Goal: Task Accomplishment & Management: Use online tool/utility

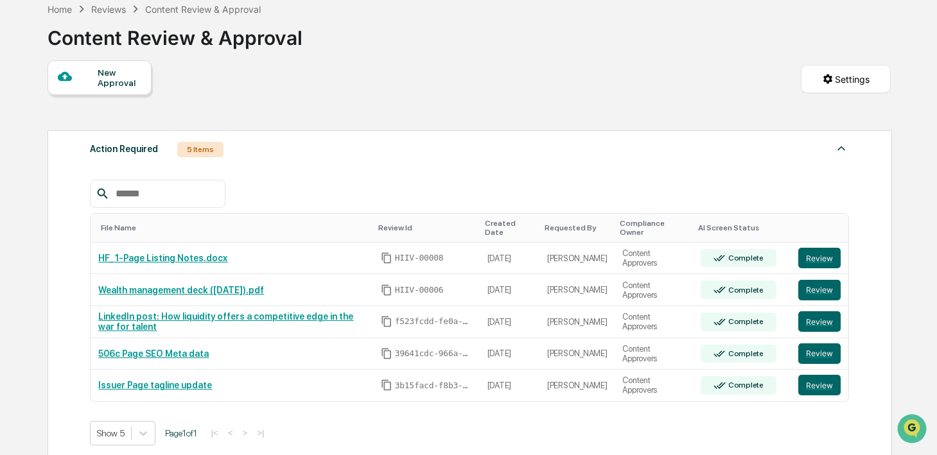
scroll to position [40, 0]
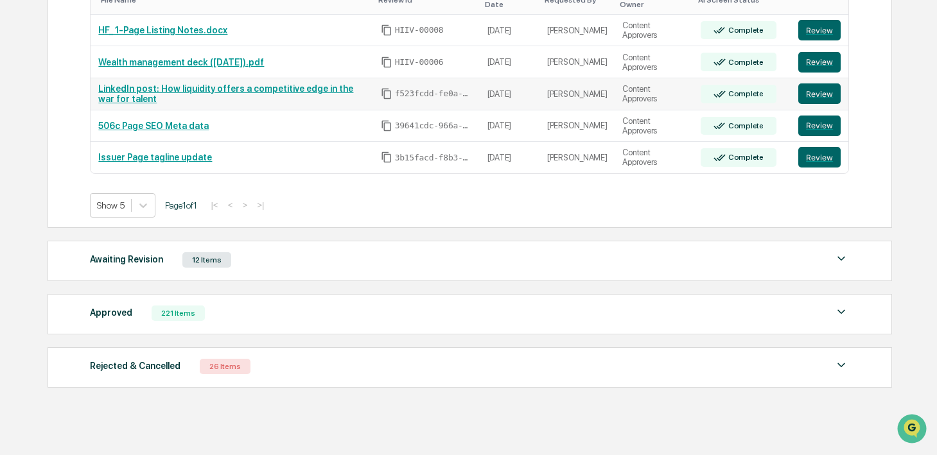
scroll to position [317, 0]
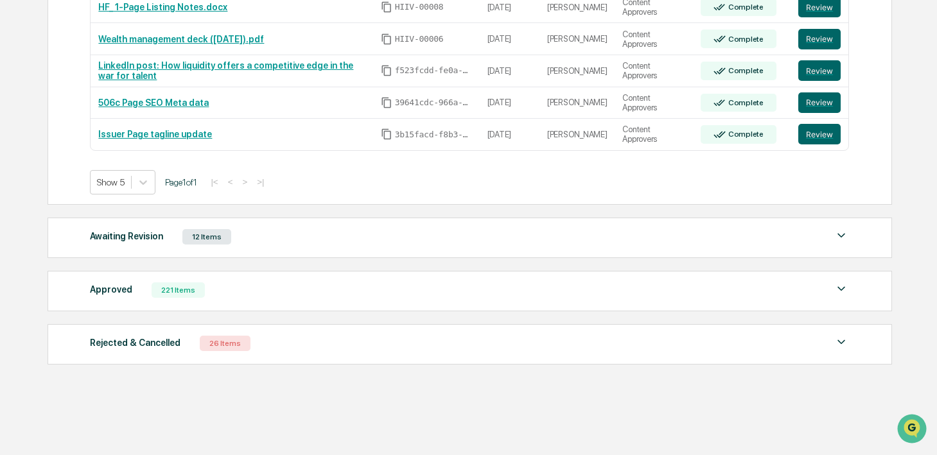
click at [241, 301] on div "Approved 221 Items File Name Review Id Created Date Requested By Compliance Own…" at bounding box center [470, 291] width 844 height 40
click at [221, 301] on div "Approved 221 Items File Name Review Id Created Date Requested By Compliance Own…" at bounding box center [470, 291] width 844 height 40
click at [173, 298] on div "Approved 221 Items" at bounding box center [469, 290] width 759 height 18
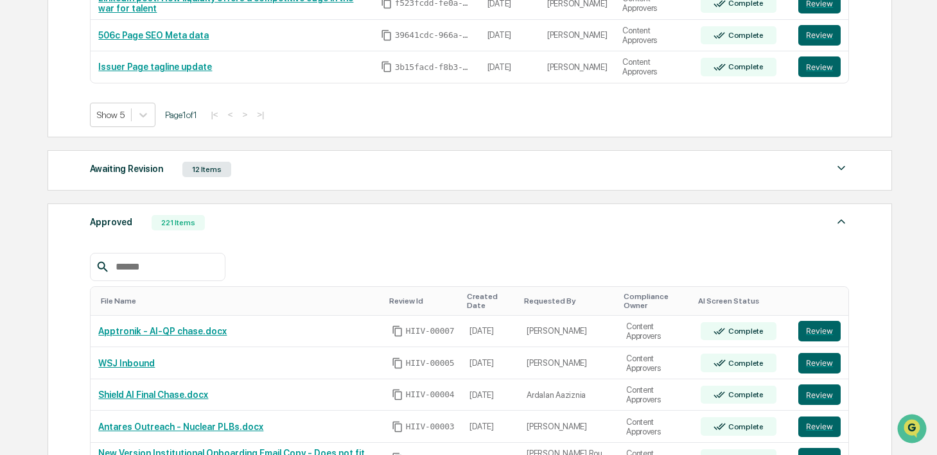
scroll to position [452, 0]
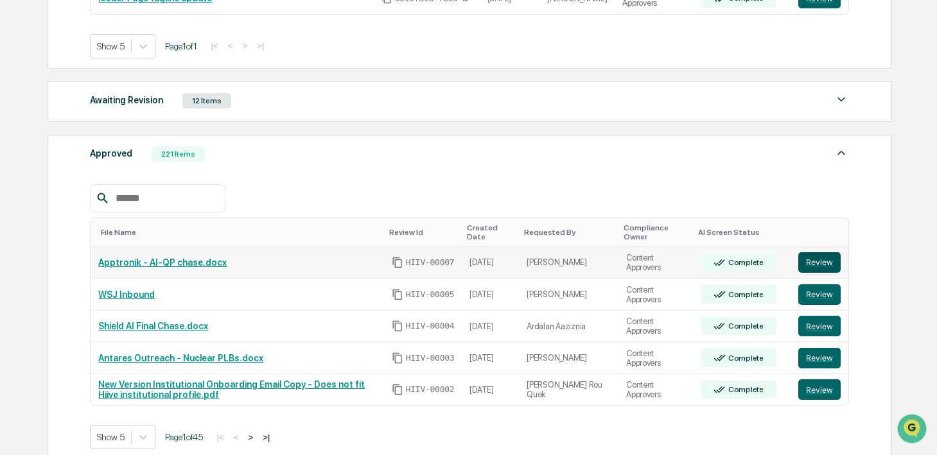
click at [824, 259] on button "Review" at bounding box center [819, 262] width 42 height 21
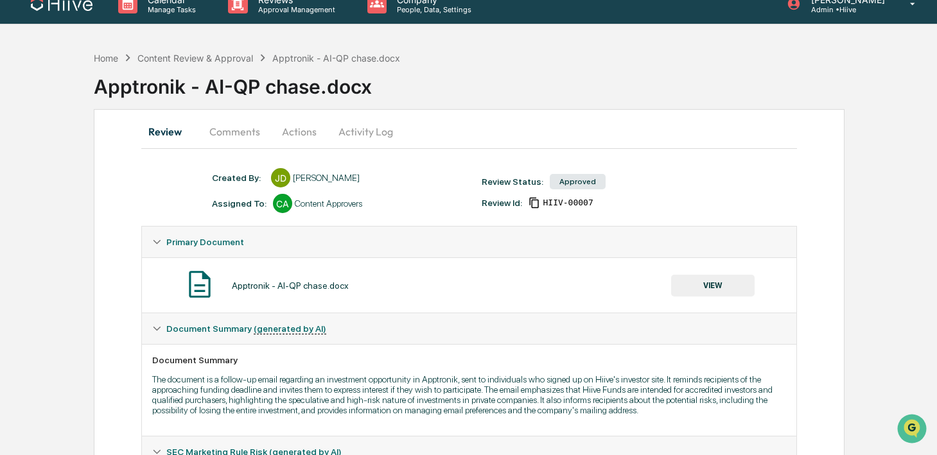
scroll to position [21, 0]
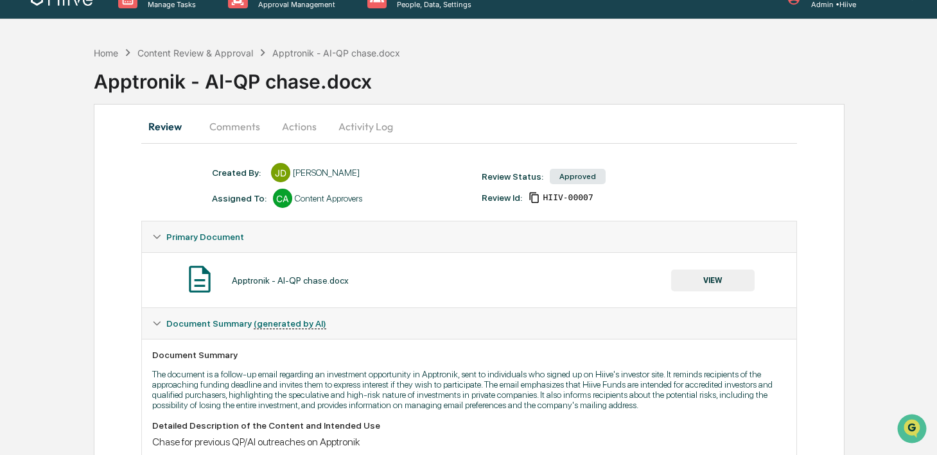
click at [365, 116] on button "Activity Log" at bounding box center [365, 126] width 75 height 31
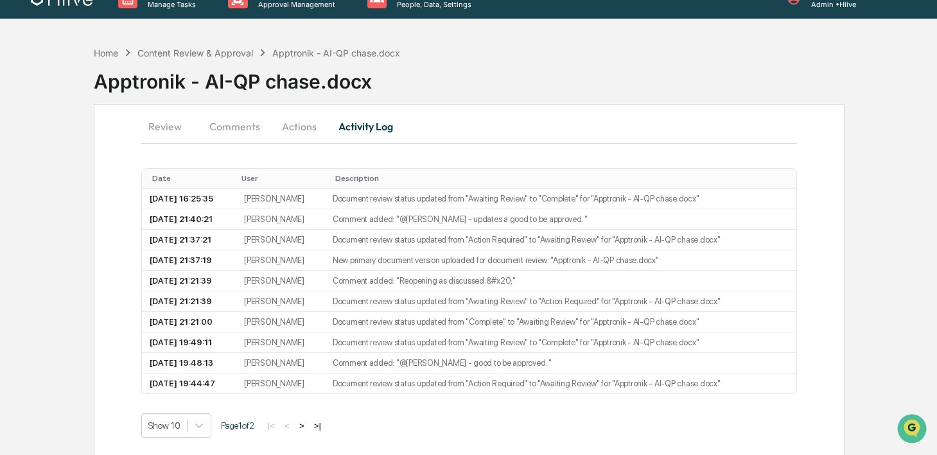
scroll to position [0, 0]
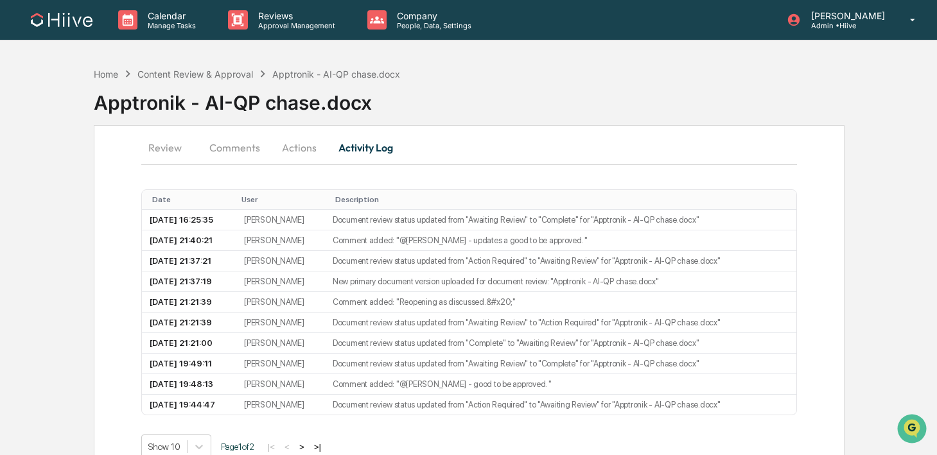
click at [295, 147] on button "Actions" at bounding box center [299, 147] width 58 height 31
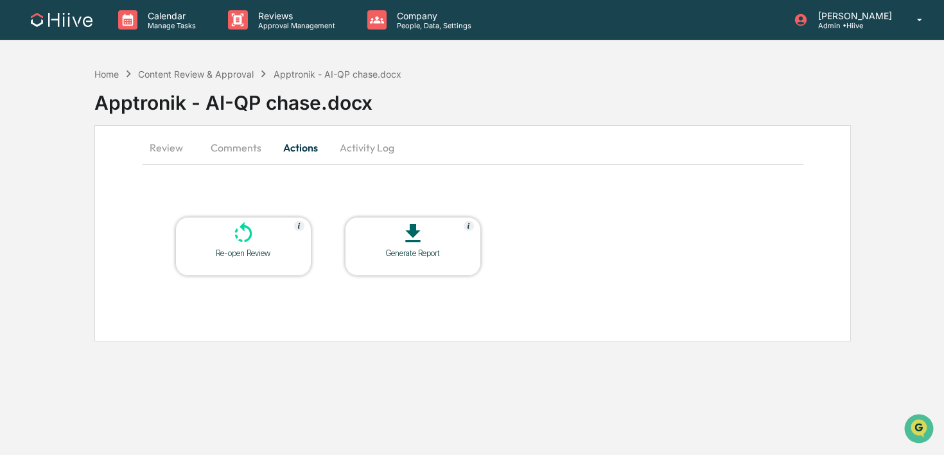
click at [250, 243] on icon at bounding box center [244, 234] width 26 height 26
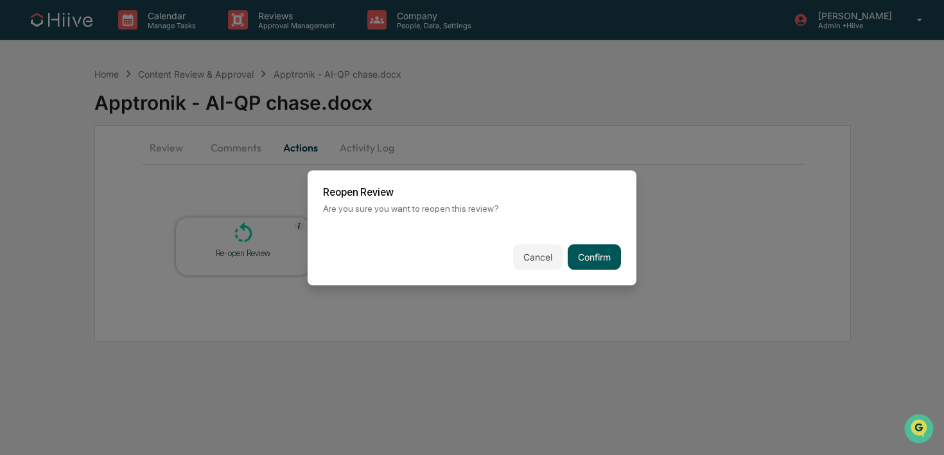
click at [583, 263] on button "Confirm" at bounding box center [594, 257] width 53 height 26
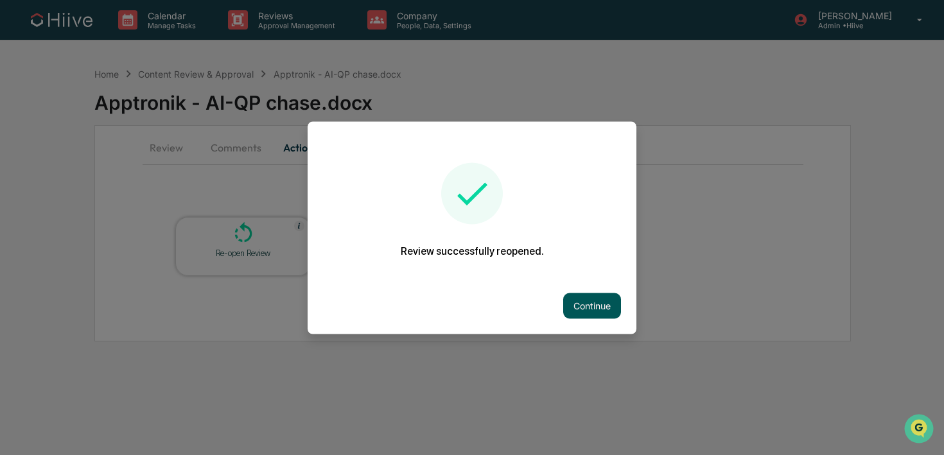
click at [579, 312] on button "Continue" at bounding box center [592, 306] width 58 height 26
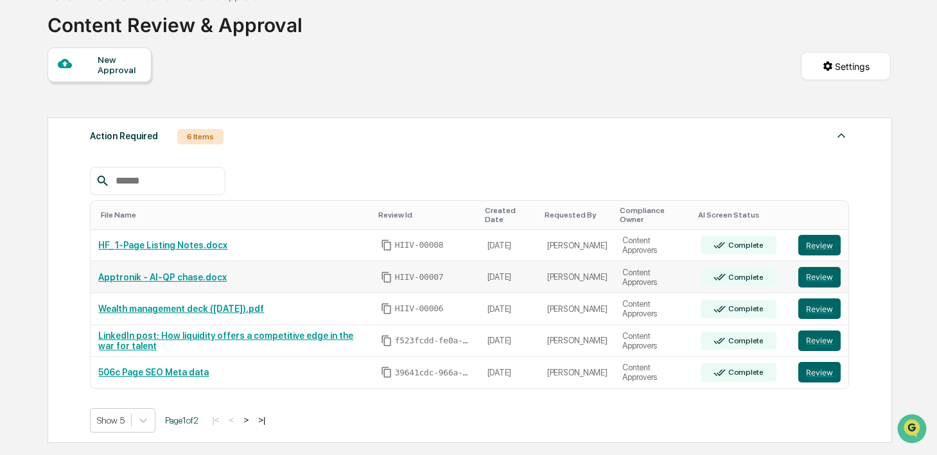
scroll to position [79, 0]
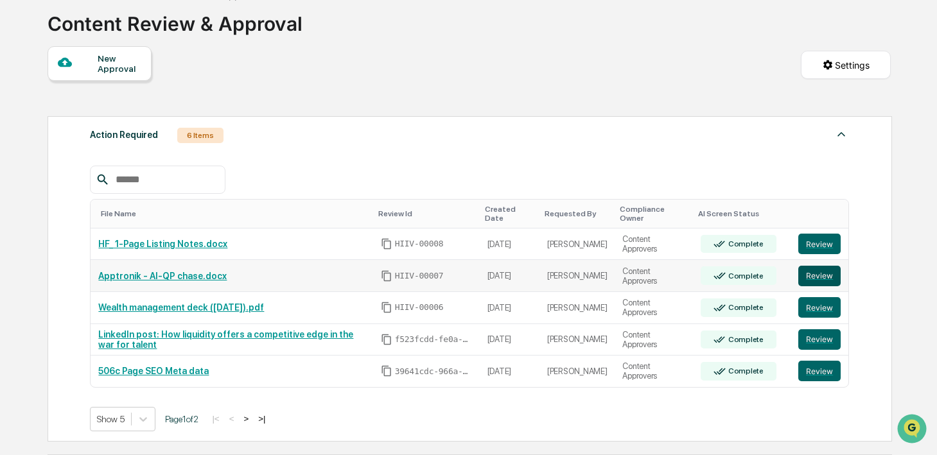
click at [819, 277] on button "Review" at bounding box center [819, 276] width 42 height 21
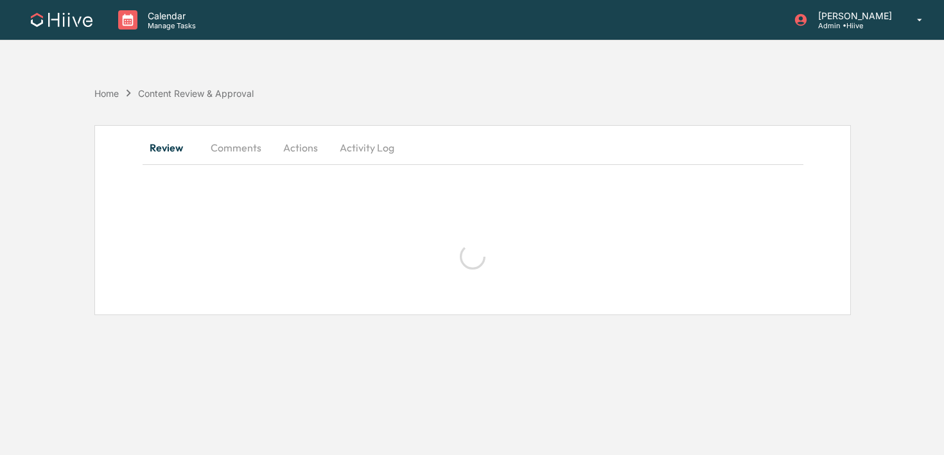
click at [242, 146] on button "Comments" at bounding box center [235, 147] width 71 height 31
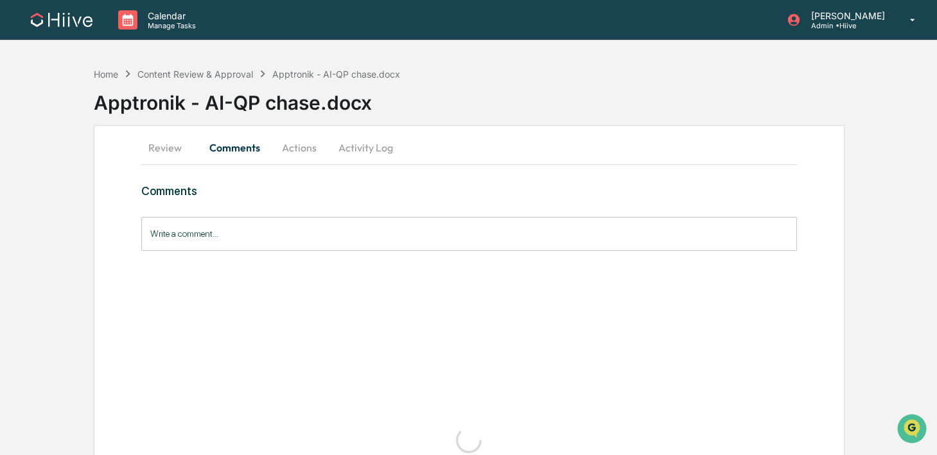
click at [354, 150] on button "Activity Log" at bounding box center [365, 147] width 75 height 31
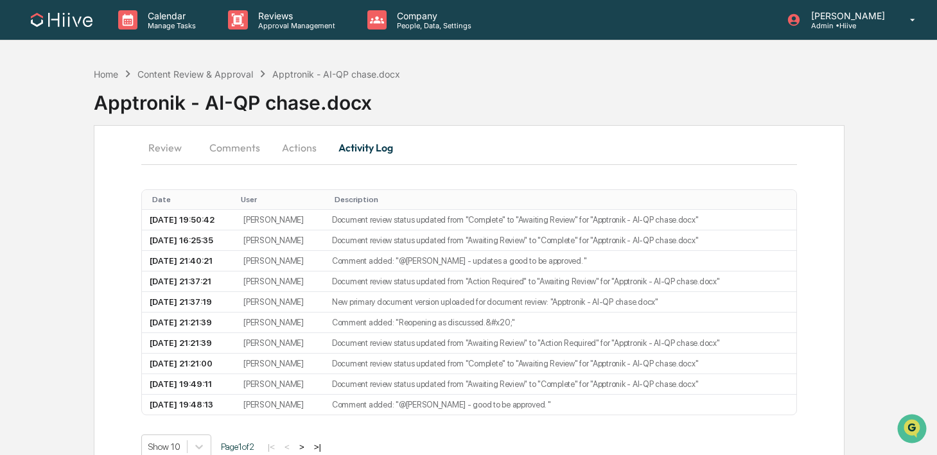
click at [297, 145] on button "Actions" at bounding box center [299, 147] width 58 height 31
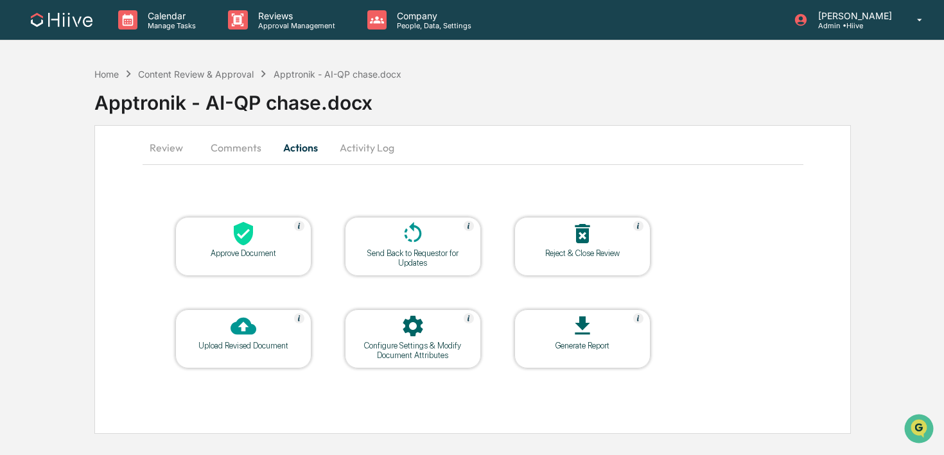
click at [389, 252] on div "Send Back to Requestor for Updates" at bounding box center [413, 257] width 116 height 19
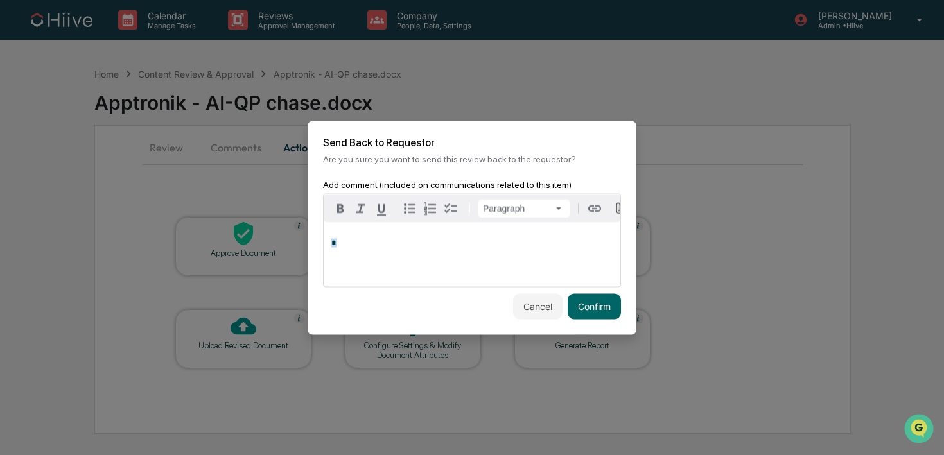
click at [401, 242] on p "*" at bounding box center [471, 242] width 281 height 9
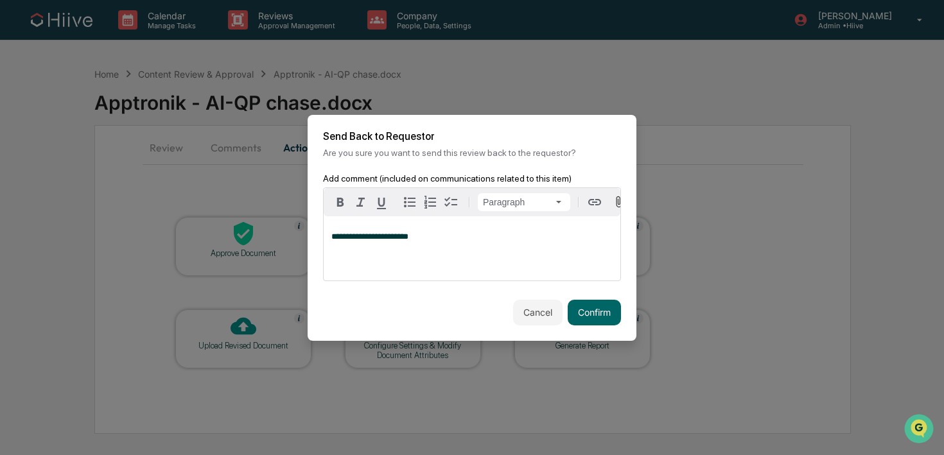
click at [374, 241] on span "**********" at bounding box center [369, 236] width 77 height 8
click at [587, 317] on button "Confirm" at bounding box center [594, 313] width 53 height 26
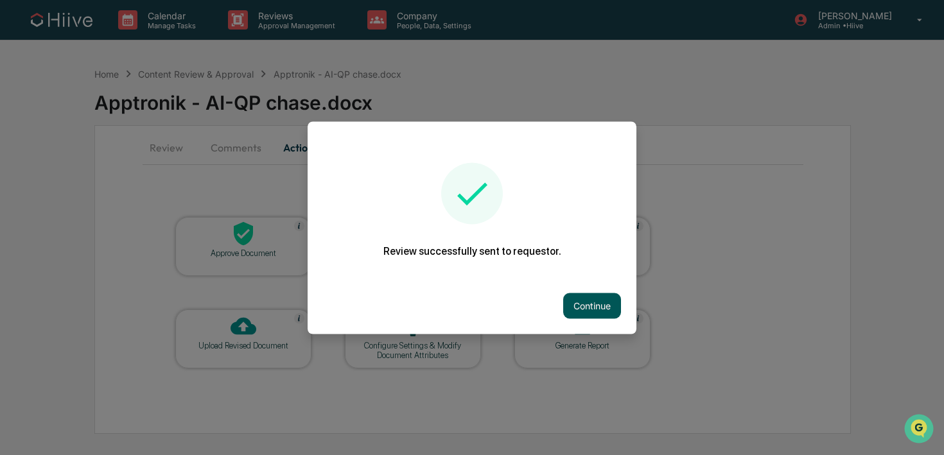
click at [572, 315] on button "Continue" at bounding box center [592, 306] width 58 height 26
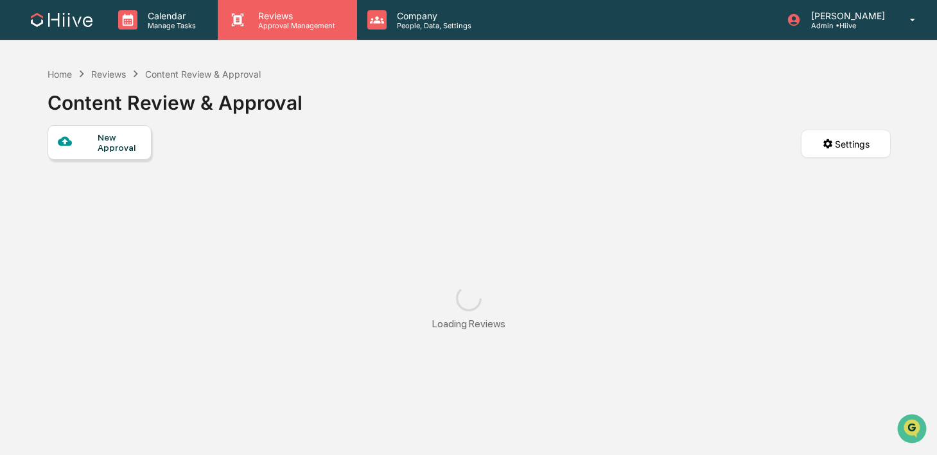
click at [284, 13] on p "Reviews" at bounding box center [295, 15] width 94 height 11
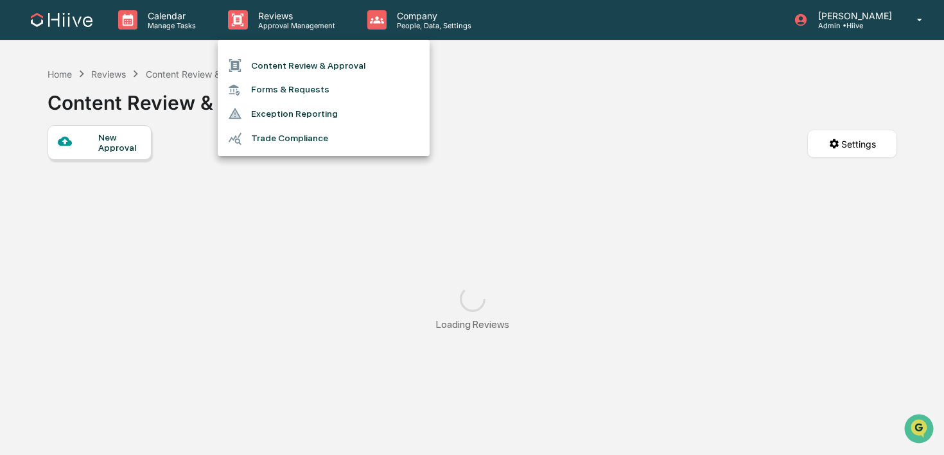
click at [281, 67] on li "Content Review & Approval" at bounding box center [324, 65] width 212 height 24
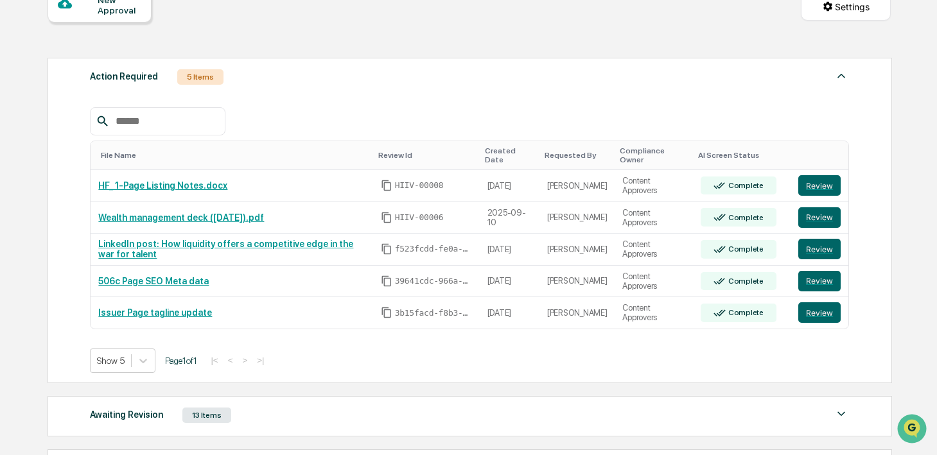
scroll to position [138, 0]
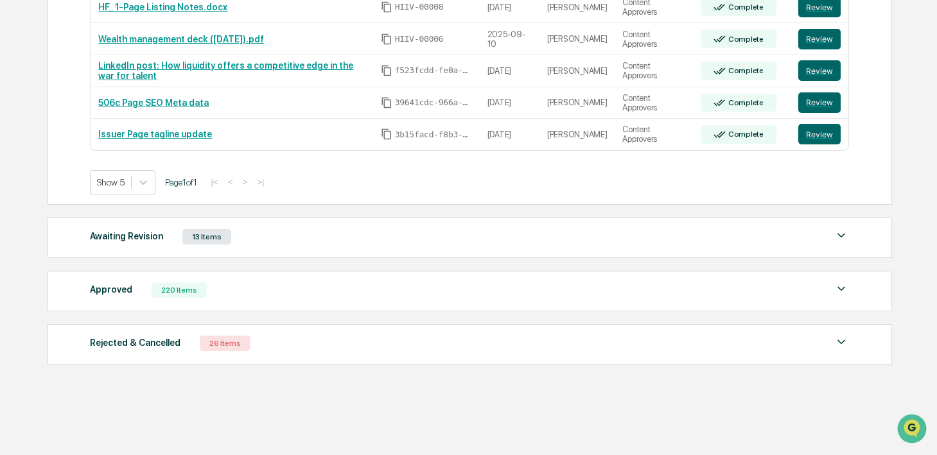
click at [193, 288] on div "220 Items" at bounding box center [179, 290] width 55 height 15
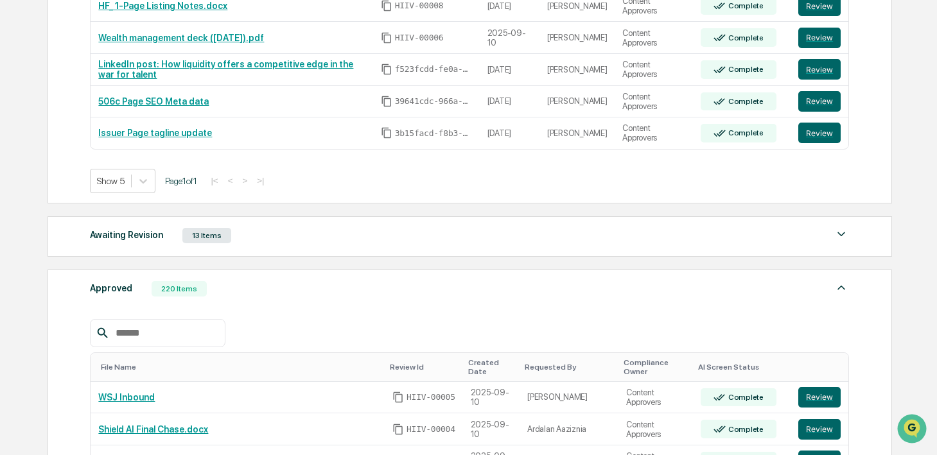
click at [162, 329] on input "text" at bounding box center [164, 333] width 109 height 17
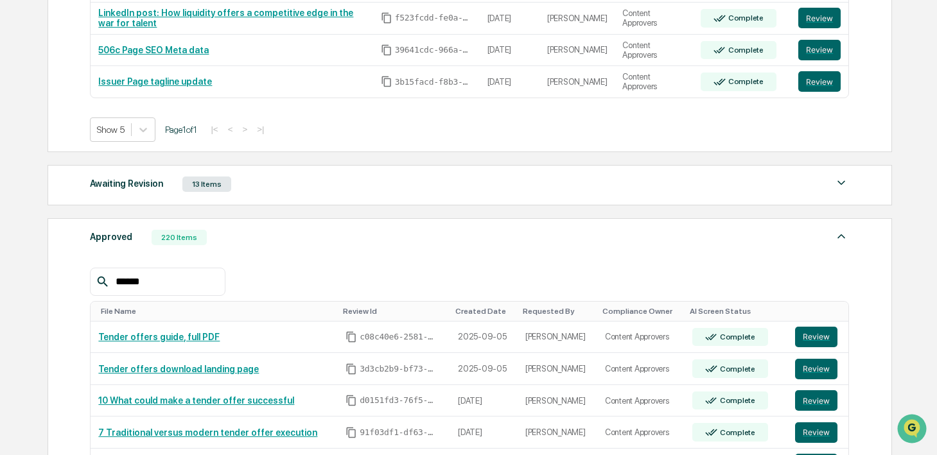
scroll to position [412, 0]
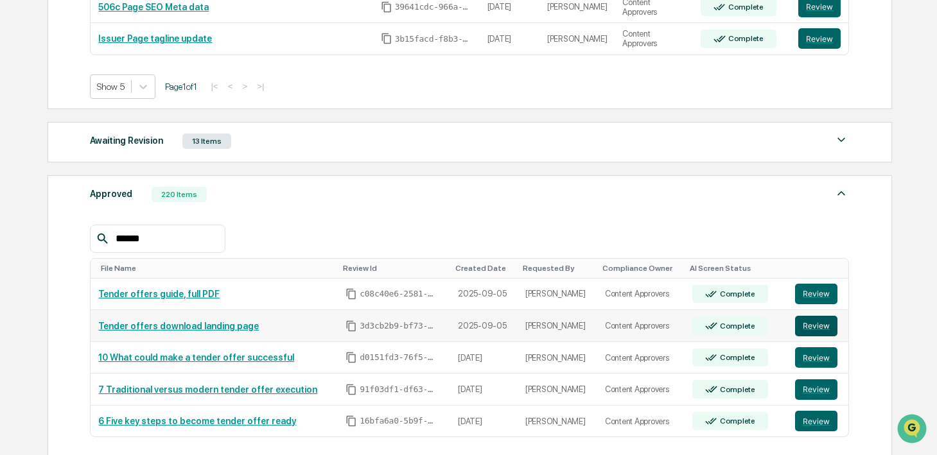
type input "******"
click at [817, 322] on button "Review" at bounding box center [816, 326] width 42 height 21
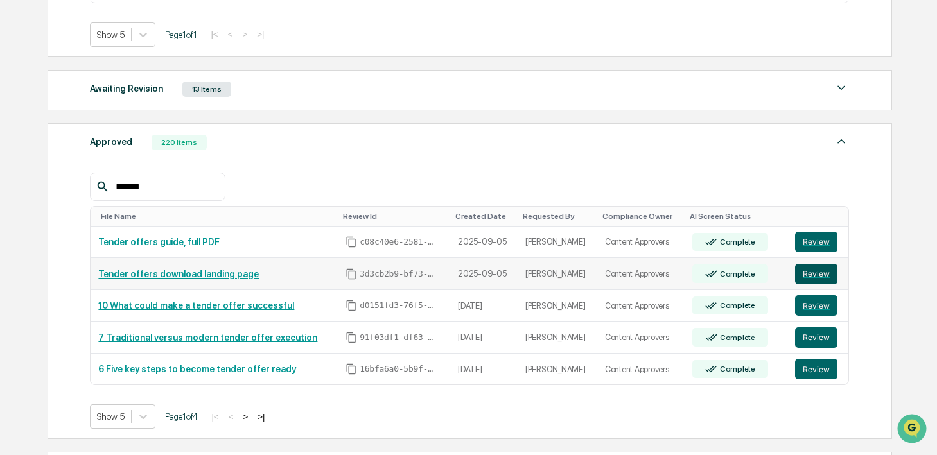
click at [814, 276] on button "Review" at bounding box center [816, 274] width 42 height 21
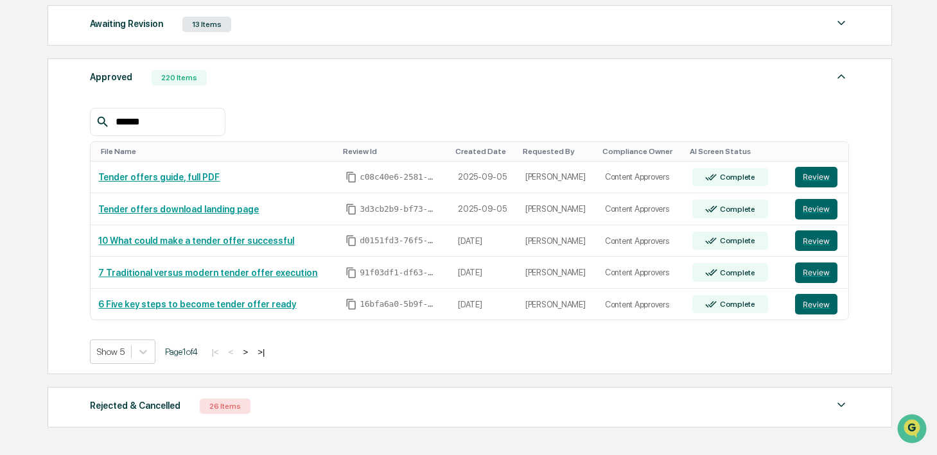
scroll to position [545, 0]
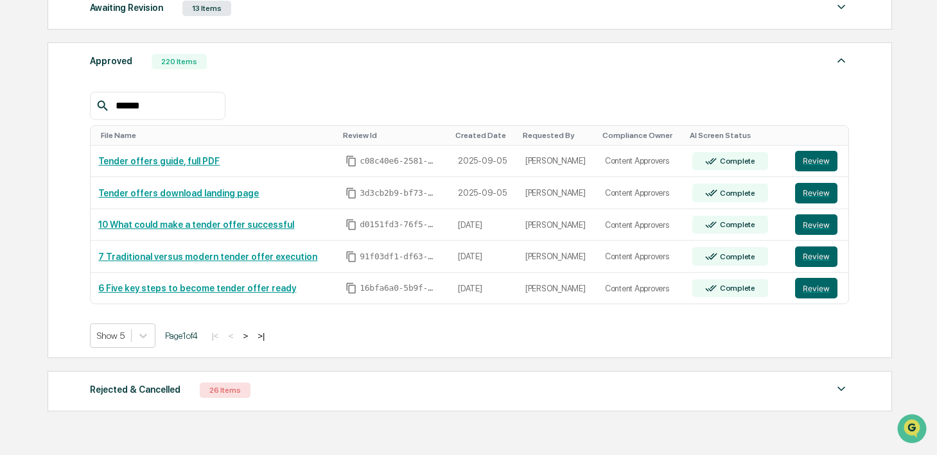
click at [252, 339] on button ">" at bounding box center [245, 336] width 13 height 11
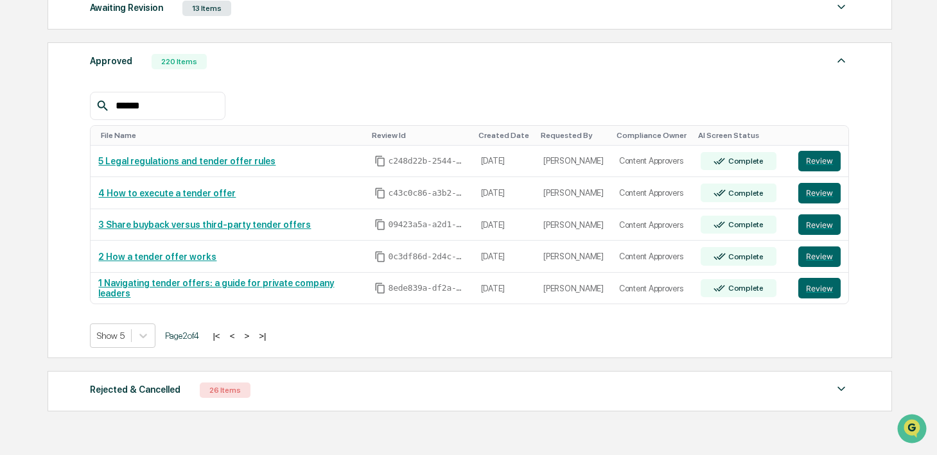
click at [253, 339] on button ">" at bounding box center [246, 336] width 13 height 11
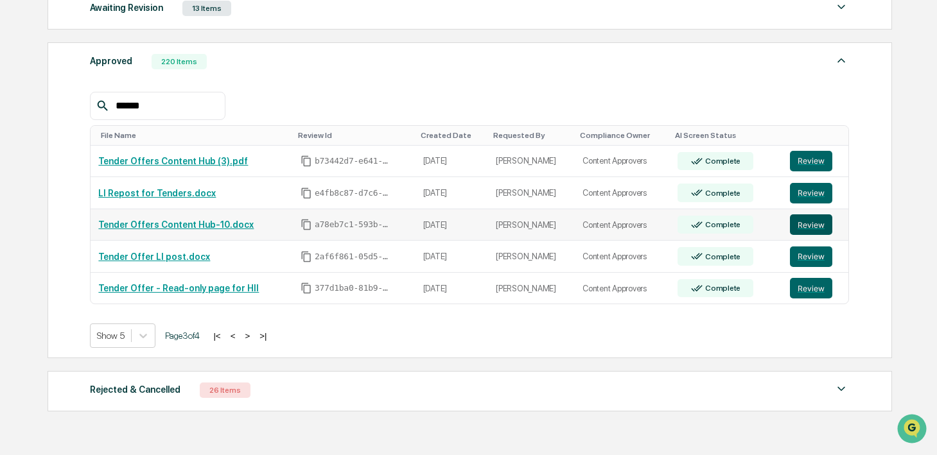
click at [809, 227] on button "Review" at bounding box center [811, 224] width 42 height 21
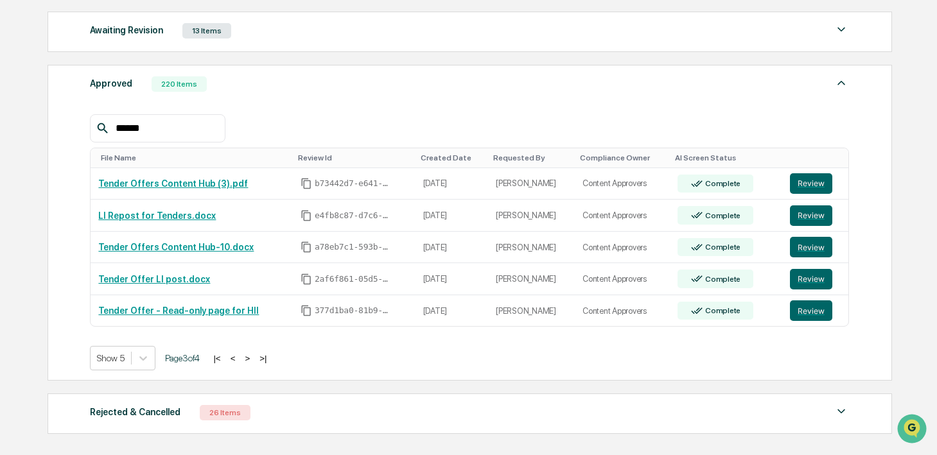
scroll to position [428, 0]
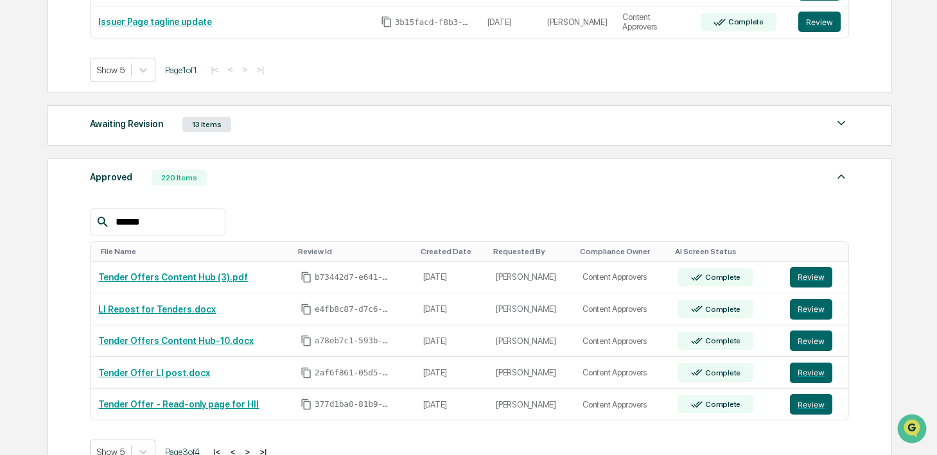
click at [214, 133] on div "Awaiting Revision 13 Items" at bounding box center [469, 125] width 759 height 18
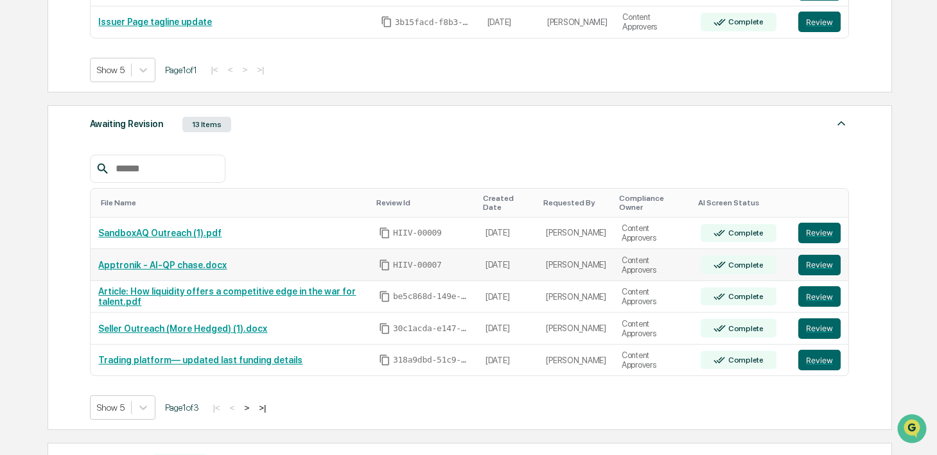
scroll to position [489, 0]
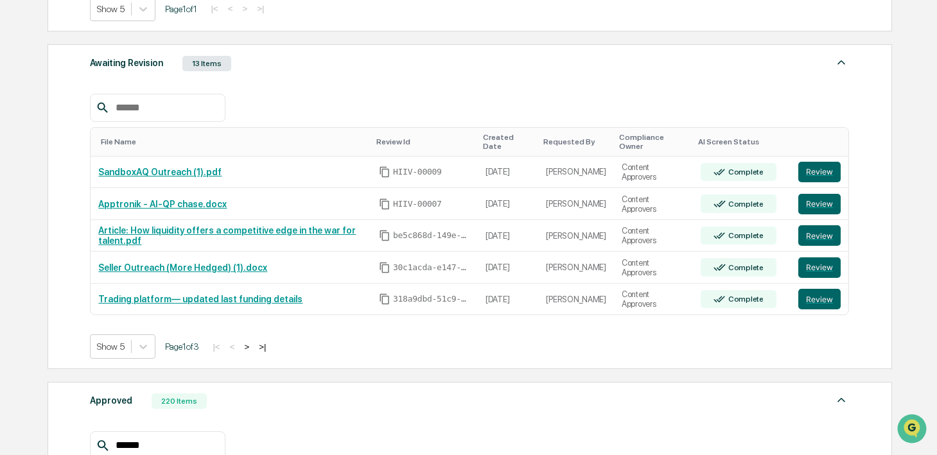
click at [253, 344] on button ">" at bounding box center [246, 347] width 13 height 11
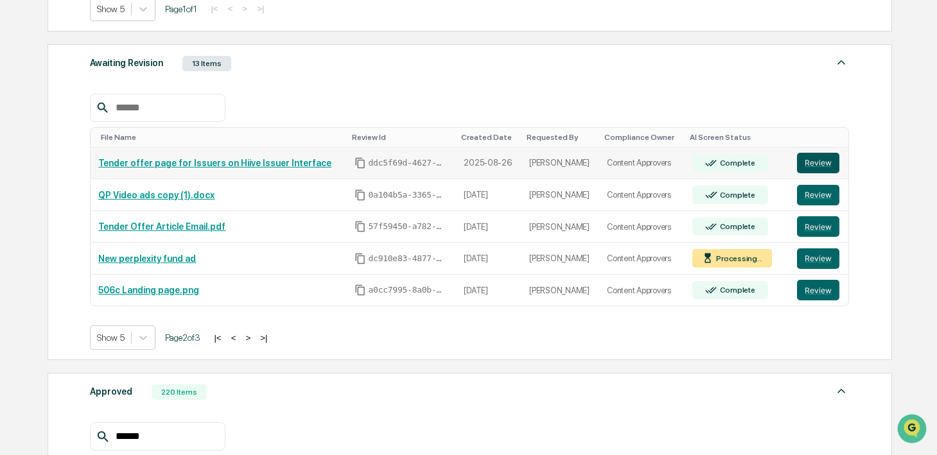
click at [801, 164] on button "Review" at bounding box center [818, 163] width 42 height 21
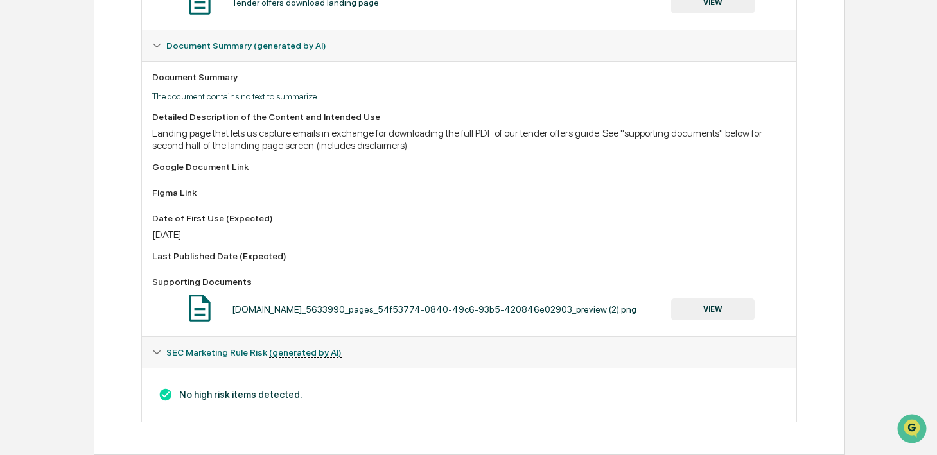
scroll to position [107, 0]
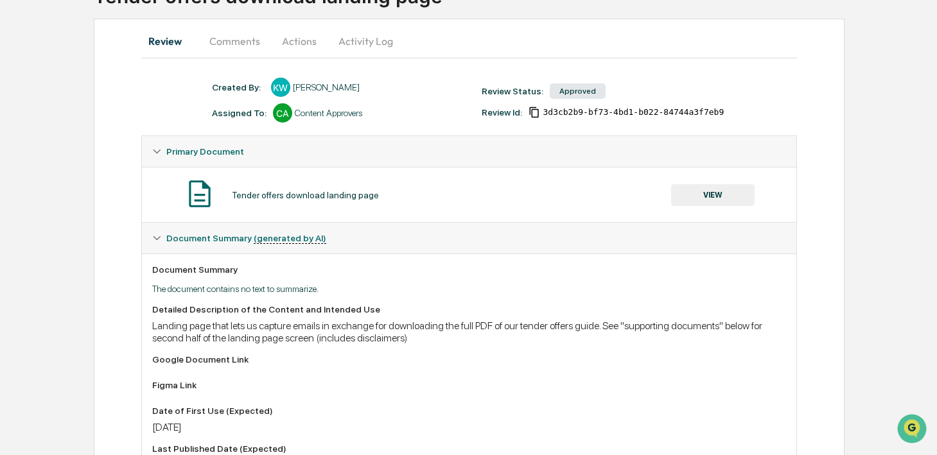
click at [717, 197] on button "VIEW" at bounding box center [712, 195] width 83 height 22
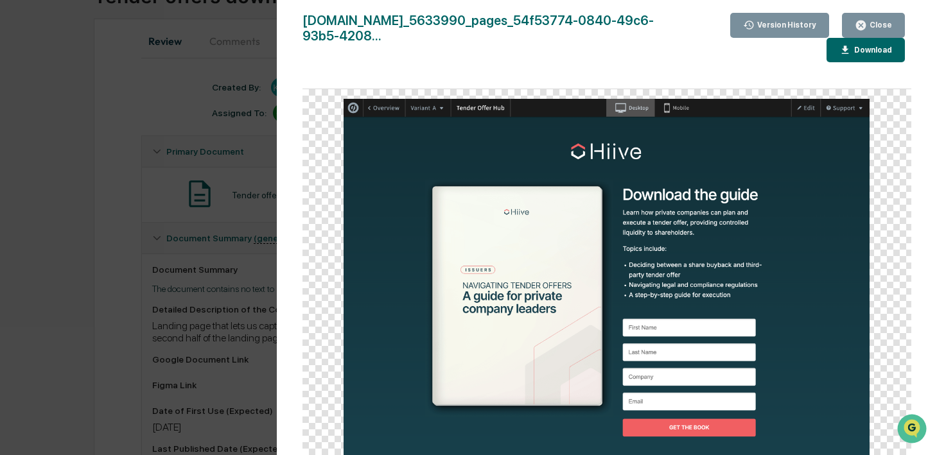
scroll to position [302, 0]
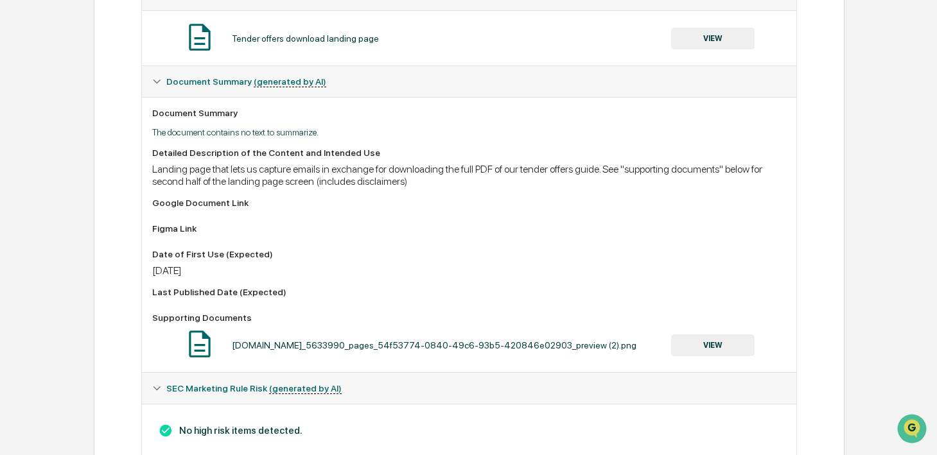
scroll to position [271, 0]
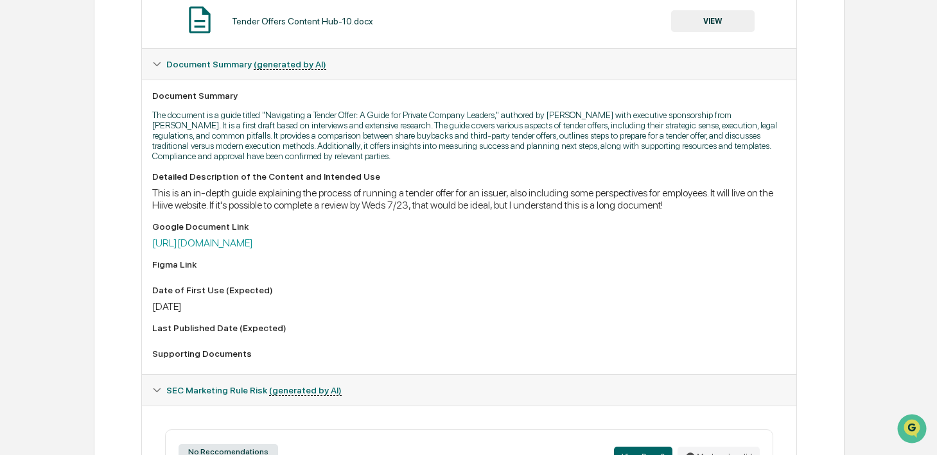
scroll to position [310, 0]
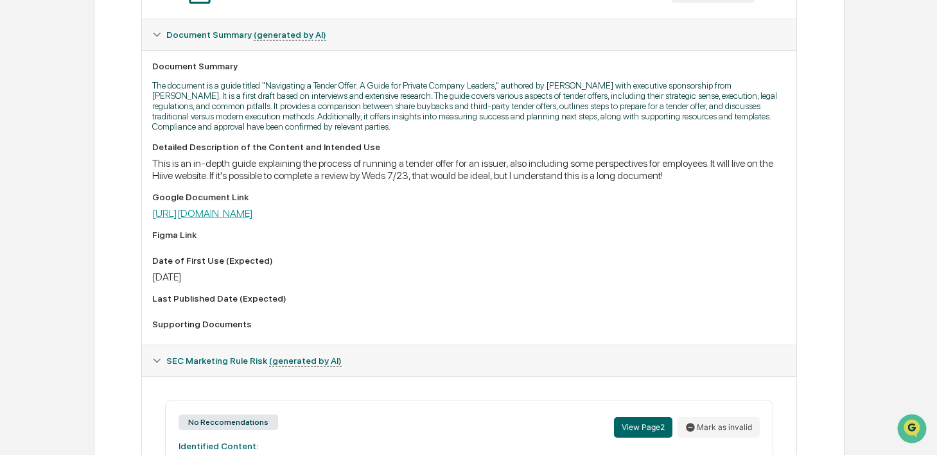
click at [253, 220] on link "https://docs.google.com/document/d/1542thNKkTbV8cDxA_gEDSDLRlCY0Z94TeO4rKK7cc60…" at bounding box center [202, 213] width 101 height 12
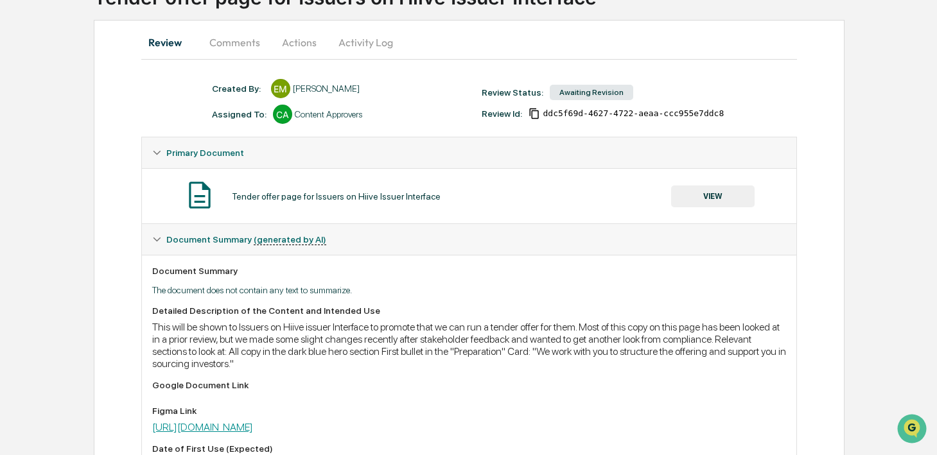
click at [253, 422] on link "[URL][DOMAIN_NAME]" at bounding box center [202, 427] width 101 height 12
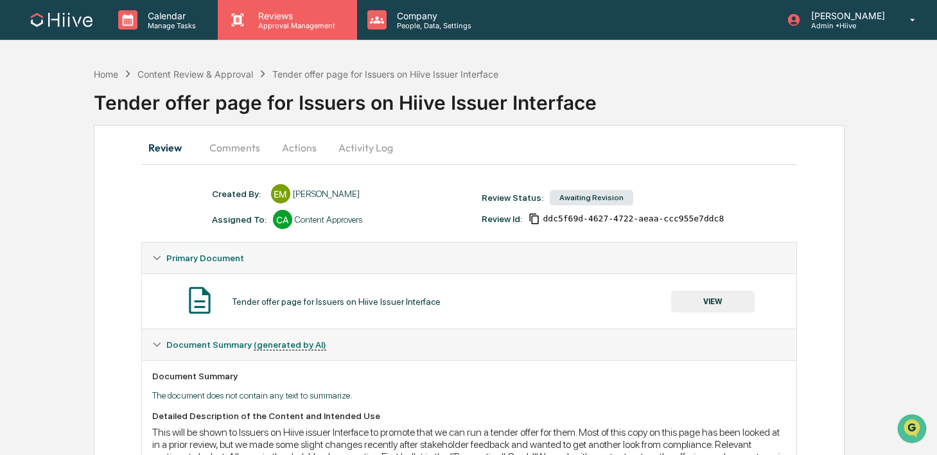
click at [275, 22] on p "Approval Management" at bounding box center [295, 25] width 94 height 9
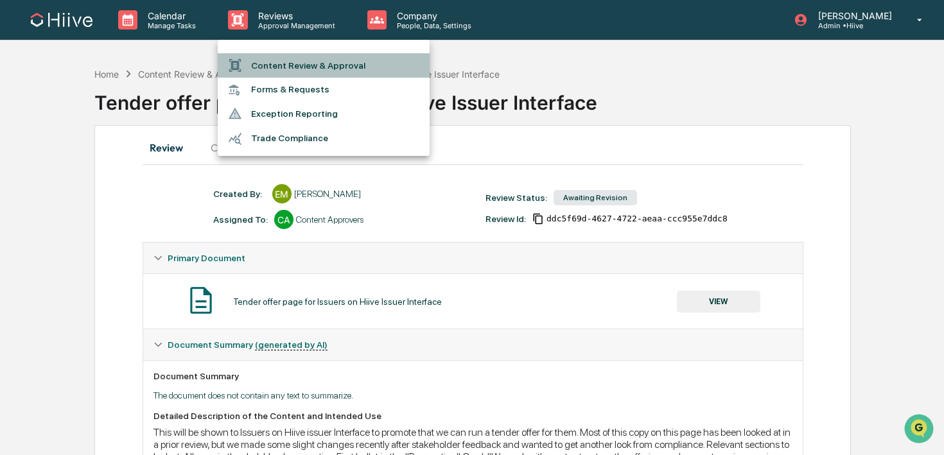
click at [274, 70] on li "Content Review & Approval" at bounding box center [324, 65] width 212 height 24
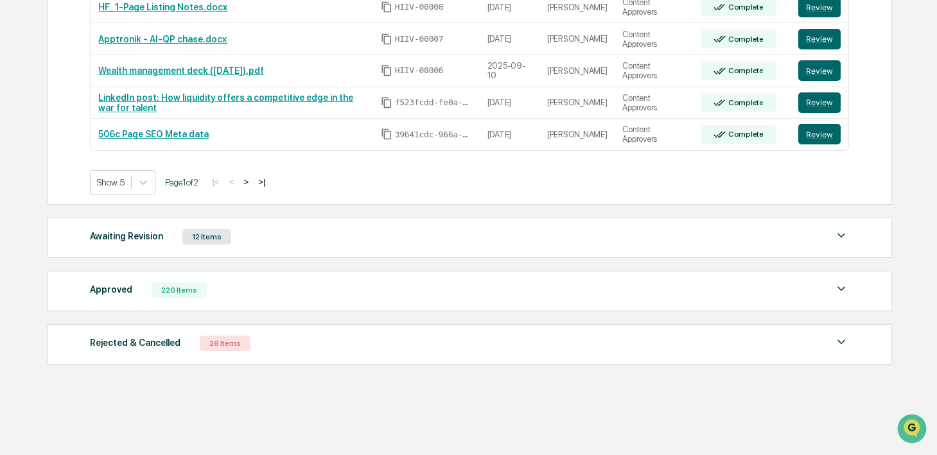
click at [311, 290] on div "Approved 220 Items" at bounding box center [469, 290] width 759 height 18
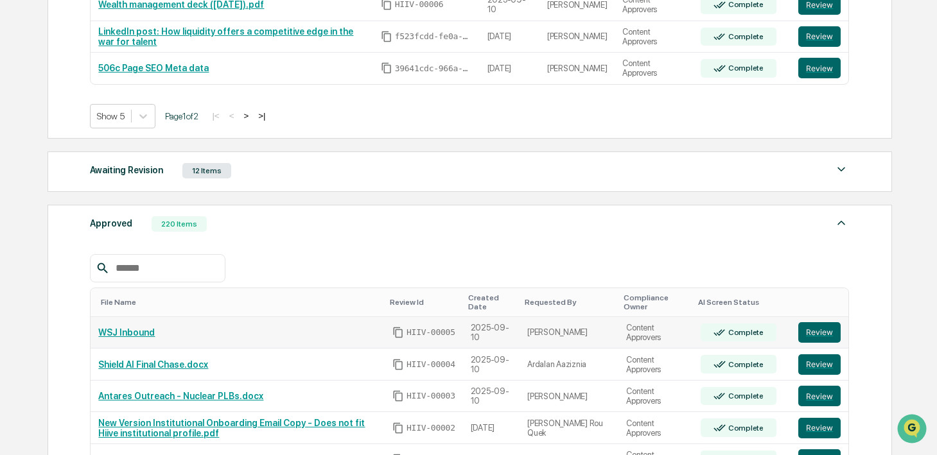
scroll to position [416, 0]
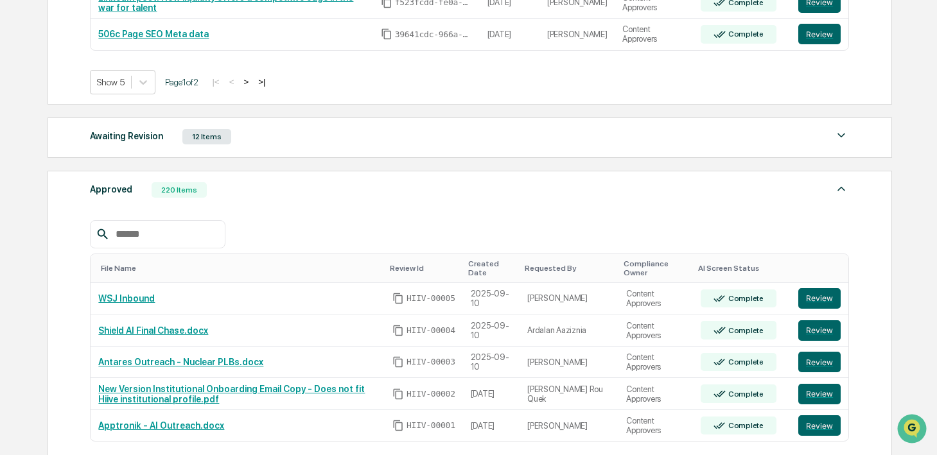
click at [202, 240] on input "text" at bounding box center [164, 234] width 109 height 17
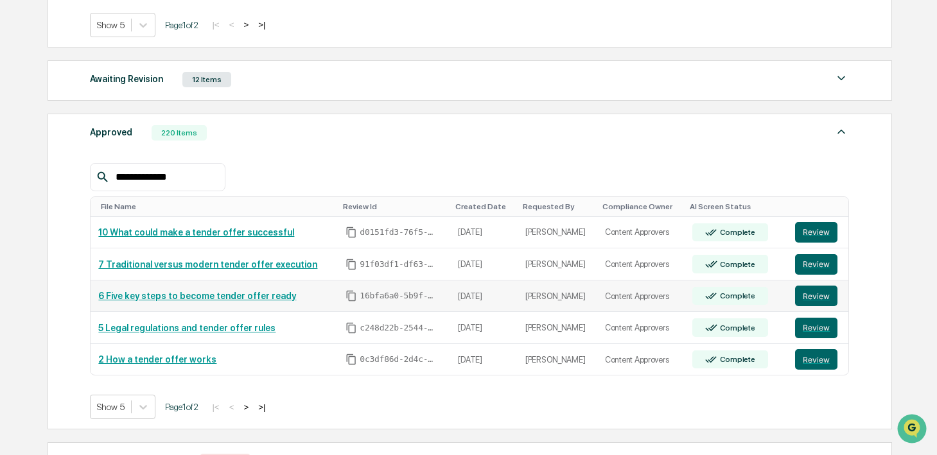
scroll to position [539, 0]
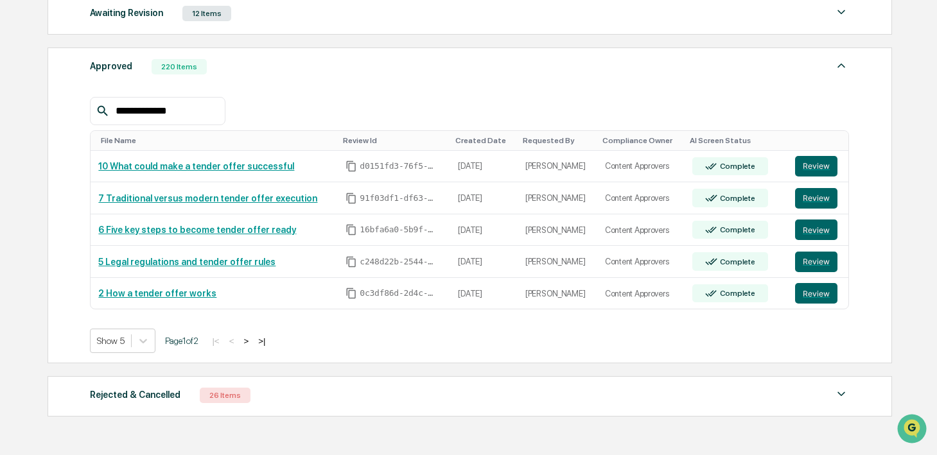
type input "**********"
click at [252, 341] on button ">" at bounding box center [246, 341] width 13 height 11
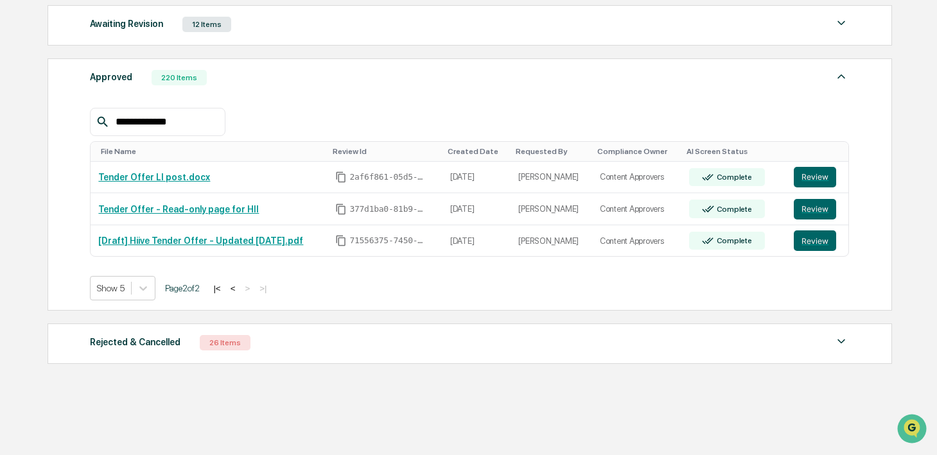
click at [240, 288] on button "<" at bounding box center [233, 288] width 13 height 11
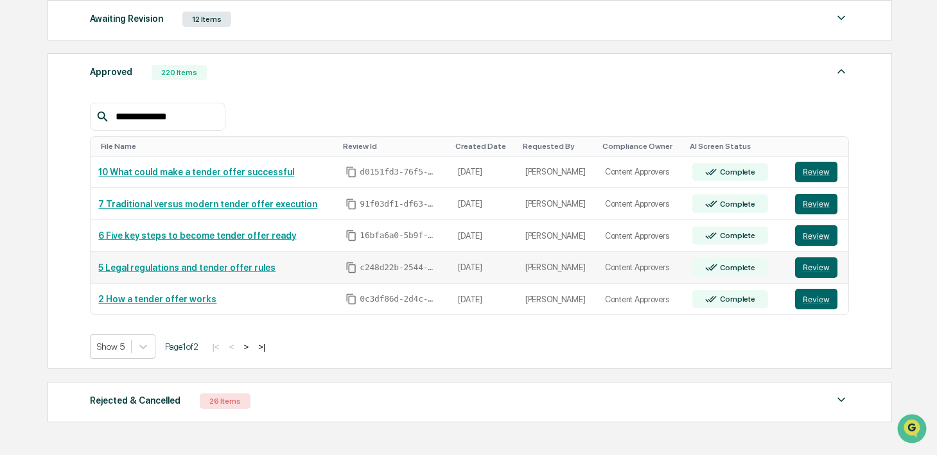
scroll to position [533, 0]
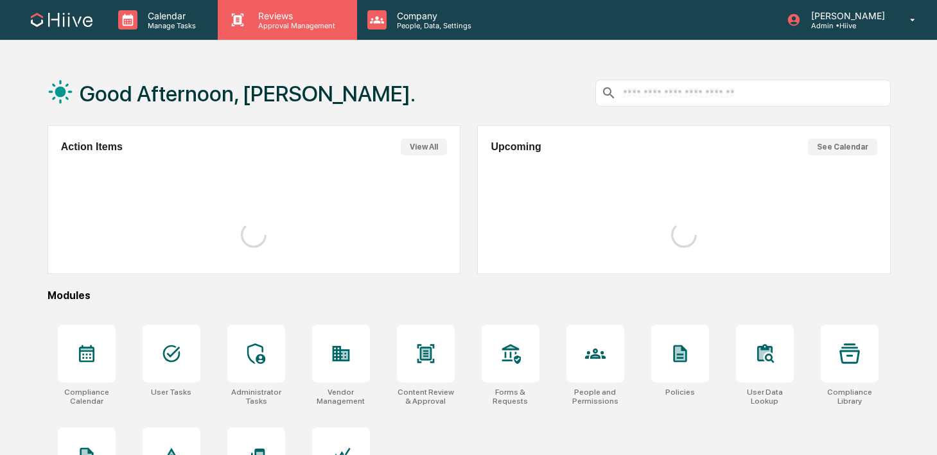
click at [268, 33] on div "Reviews Approval Management" at bounding box center [287, 20] width 139 height 40
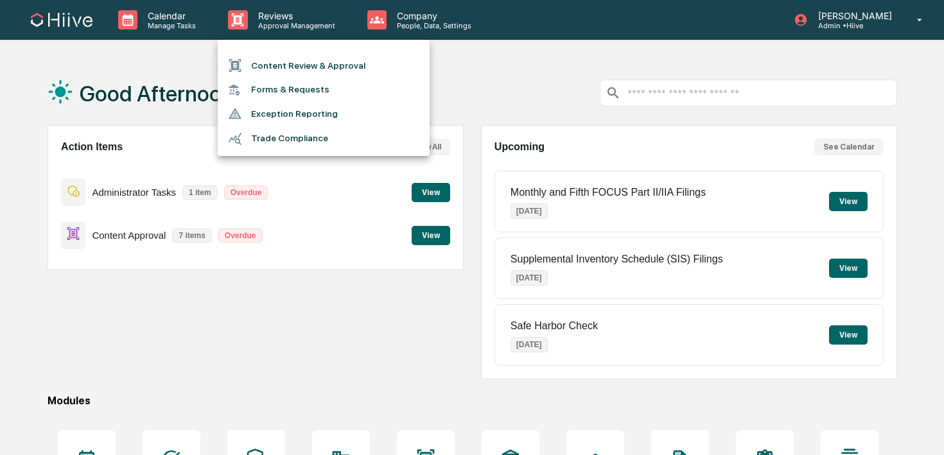
click at [268, 69] on li "Content Review & Approval" at bounding box center [324, 65] width 212 height 24
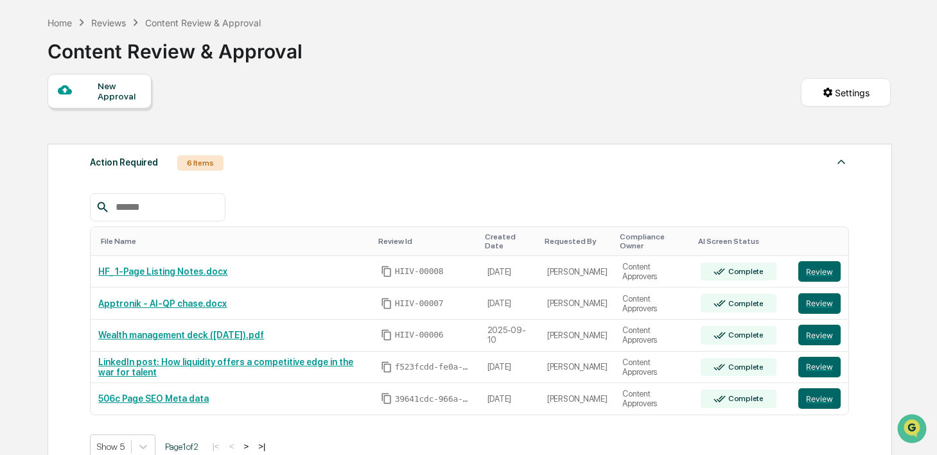
scroll to position [52, 0]
click at [814, 306] on button "Review" at bounding box center [819, 303] width 42 height 21
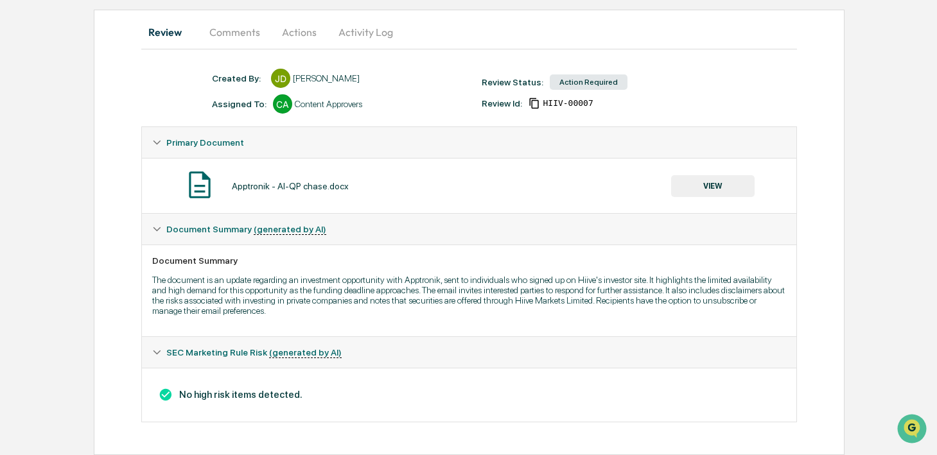
click at [680, 185] on button "VIEW" at bounding box center [712, 186] width 83 height 22
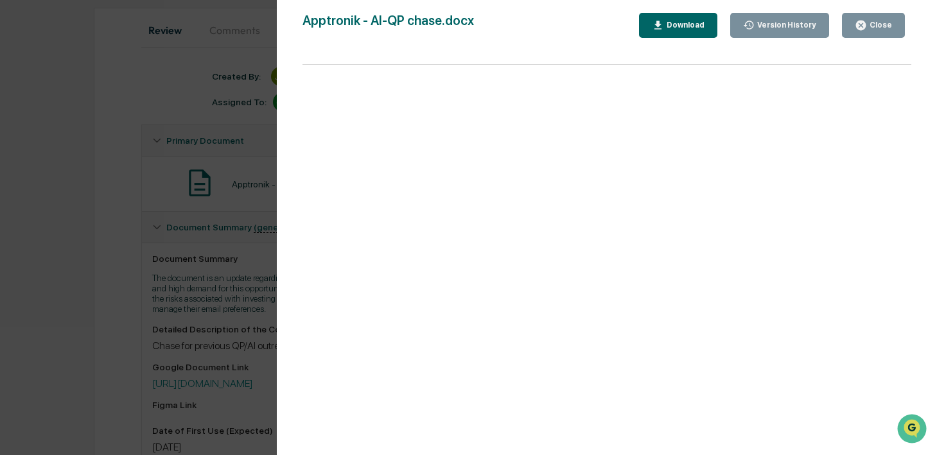
click at [292, 308] on div "Version History [DATE] 07:51 PM [PERSON_NAME] [DATE] 09:37 PM [PERSON_NAME] [DA…" at bounding box center [607, 240] width 660 height 481
click at [223, 361] on div "Version History [DATE] 07:51 PM [PERSON_NAME] [DATE] 09:37 PM [PERSON_NAME] [DA…" at bounding box center [468, 227] width 937 height 455
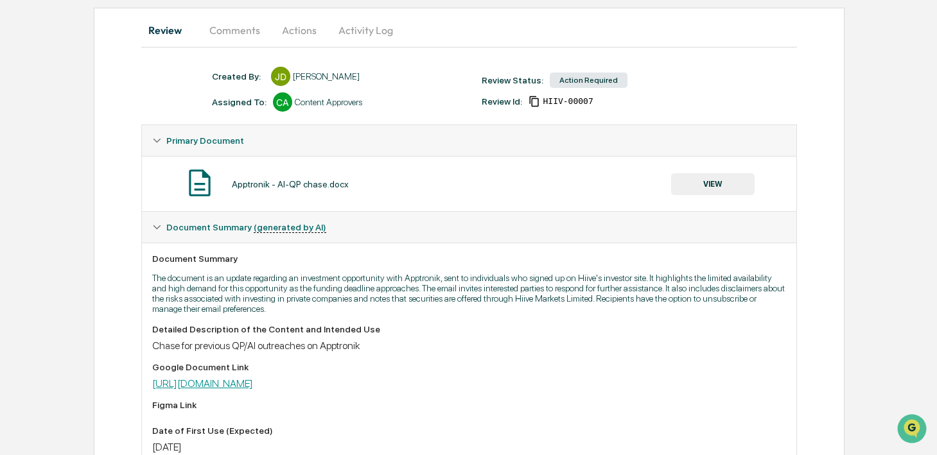
click at [235, 387] on link "https://docs.google.com/document/d/1lE9kU6fG9lJLeFtYOUcBnlaXt1O_9T9qbMuT7tEdF1M…" at bounding box center [202, 384] width 101 height 12
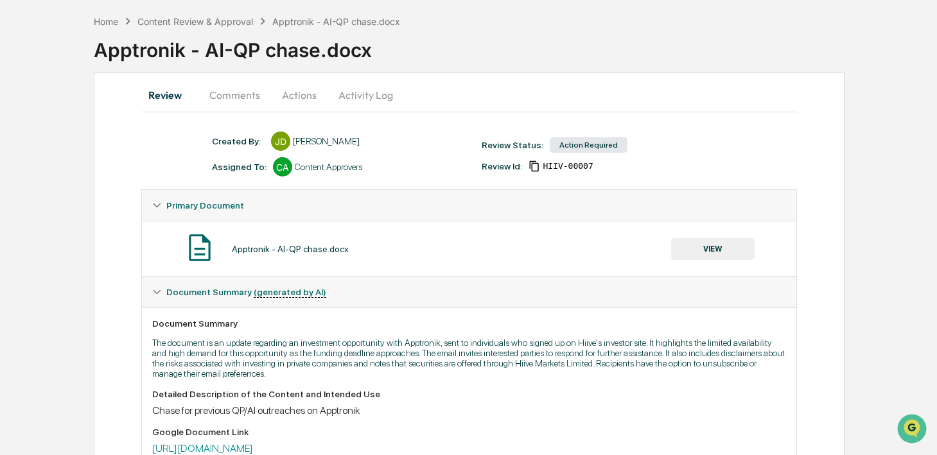
scroll to position [16, 0]
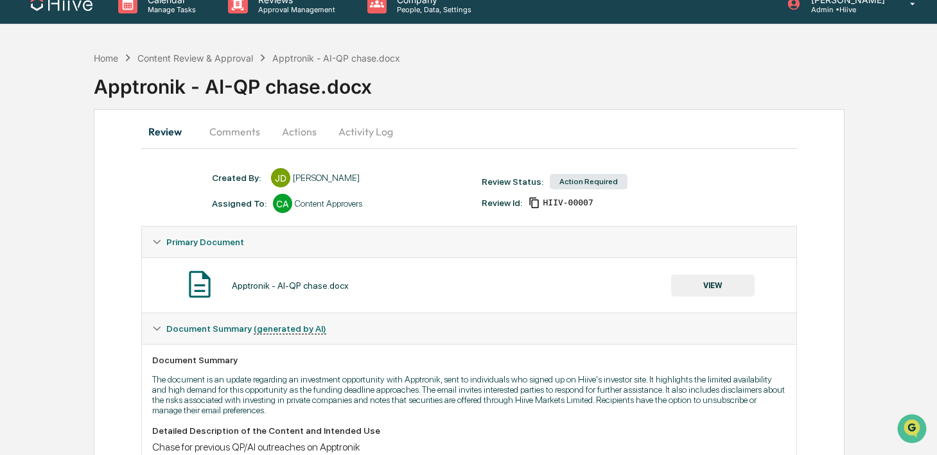
click at [251, 128] on button "Comments" at bounding box center [234, 131] width 71 height 31
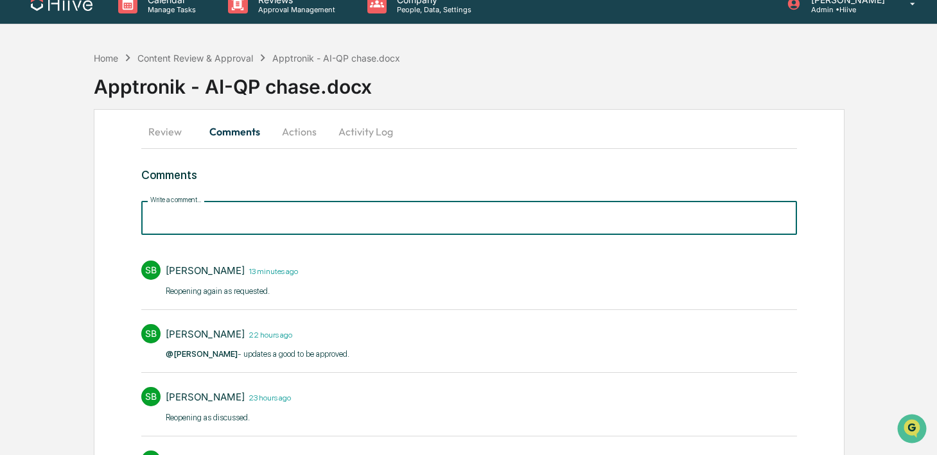
click at [229, 223] on input "Write a comment..." at bounding box center [469, 218] width 656 height 34
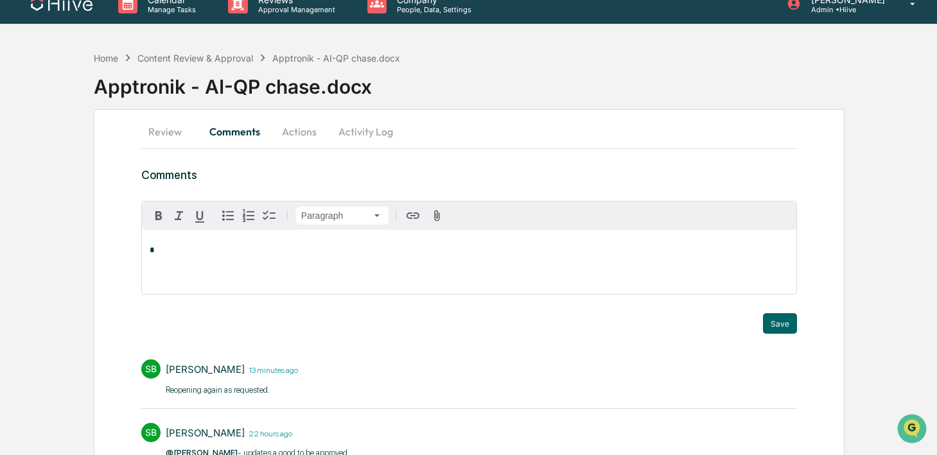
click at [379, 132] on button "Activity Log" at bounding box center [365, 131] width 75 height 31
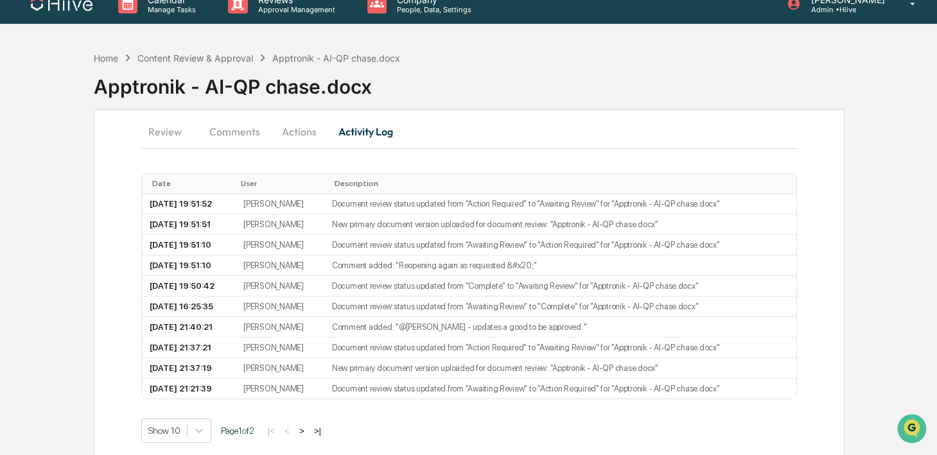
click at [285, 135] on button "Actions" at bounding box center [299, 131] width 58 height 31
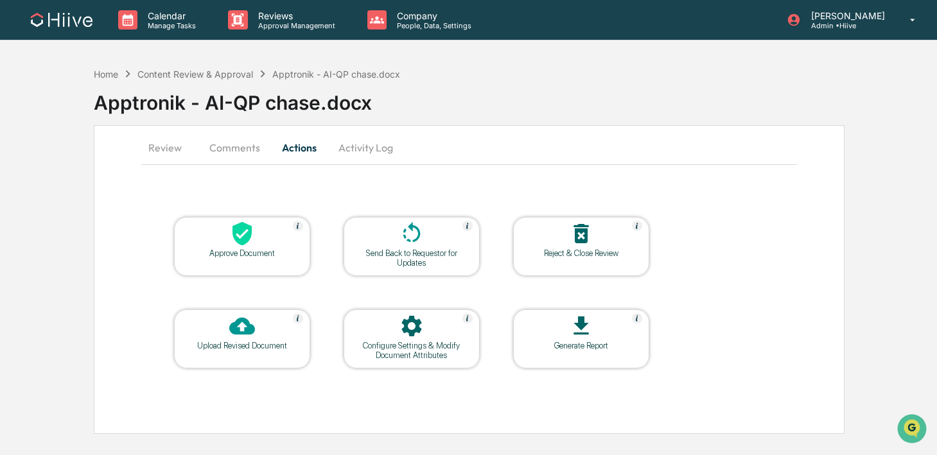
scroll to position [0, 0]
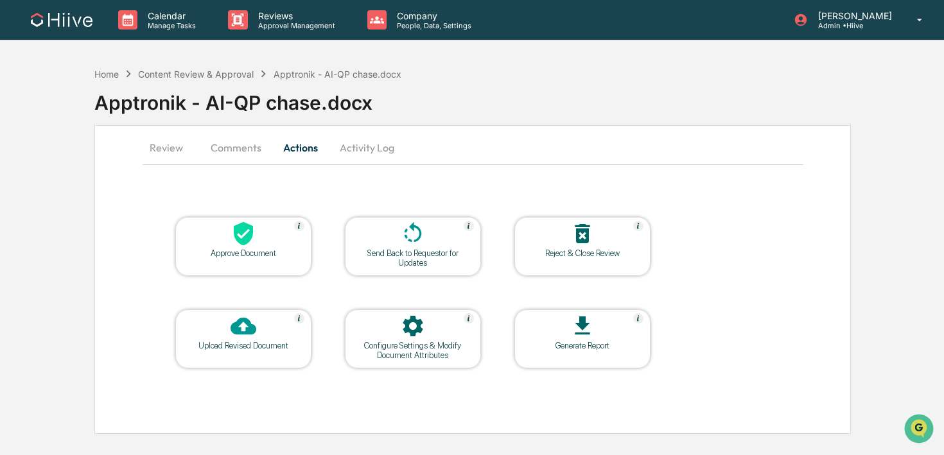
click at [396, 236] on div at bounding box center [413, 235] width 128 height 28
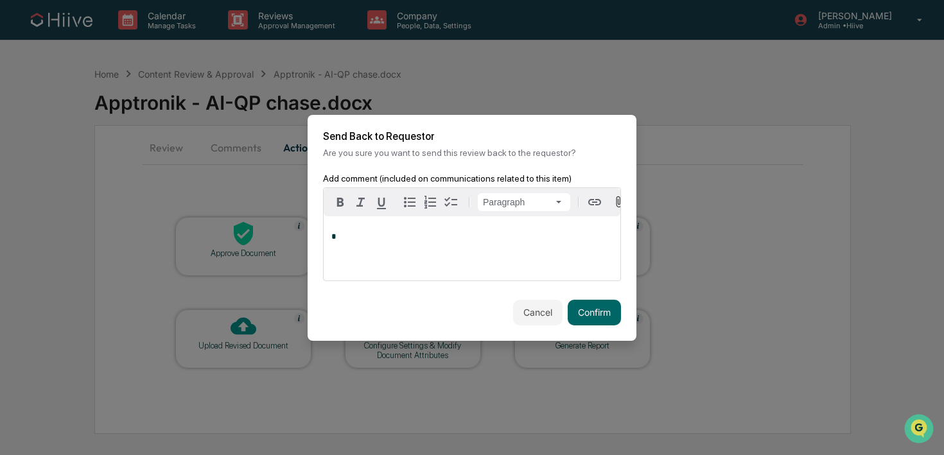
click at [385, 240] on p "*" at bounding box center [471, 236] width 281 height 9
click at [598, 311] on button "Confirm" at bounding box center [594, 313] width 53 height 26
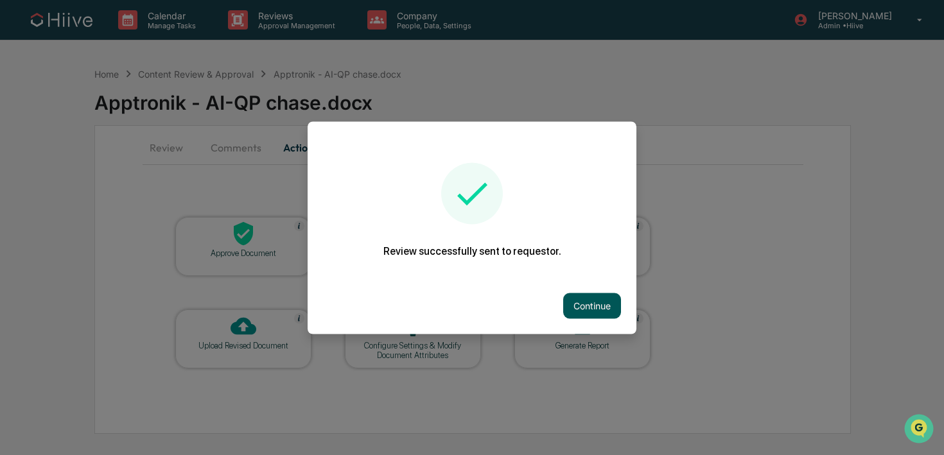
click at [587, 303] on button "Continue" at bounding box center [592, 306] width 58 height 26
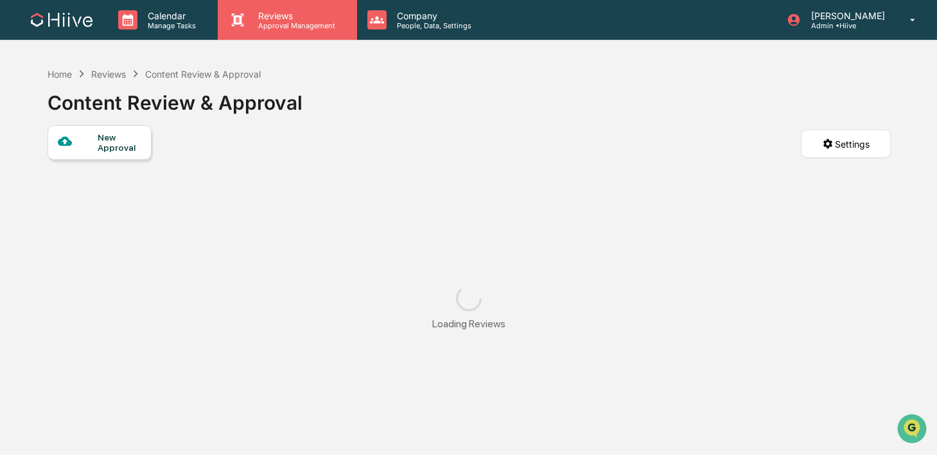
click at [298, 27] on p "Approval Management" at bounding box center [295, 25] width 94 height 9
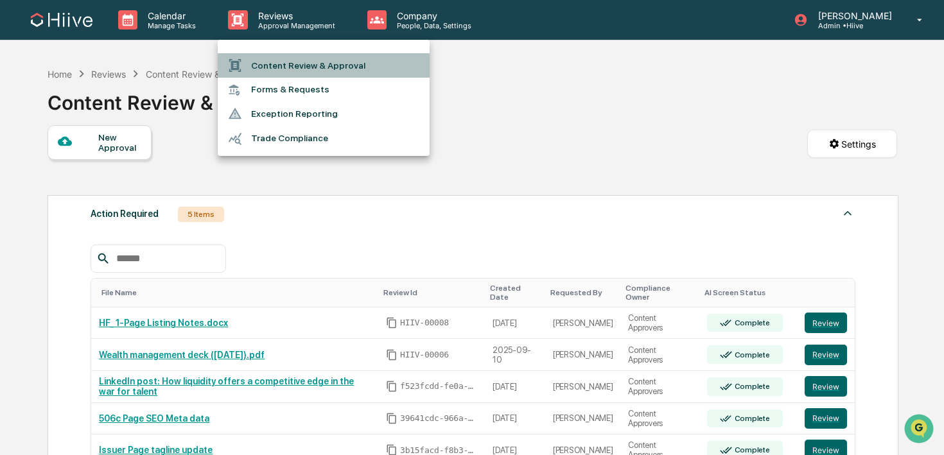
click at [286, 60] on li "Content Review & Approval" at bounding box center [324, 65] width 212 height 24
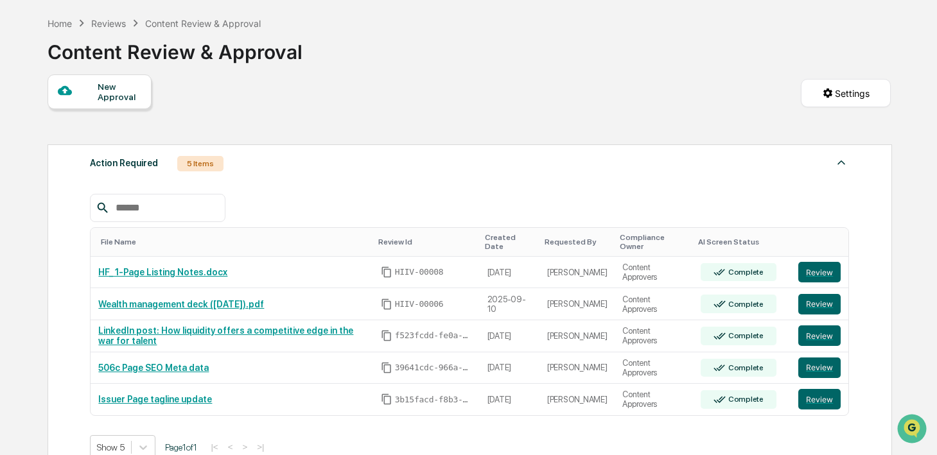
scroll to position [52, 0]
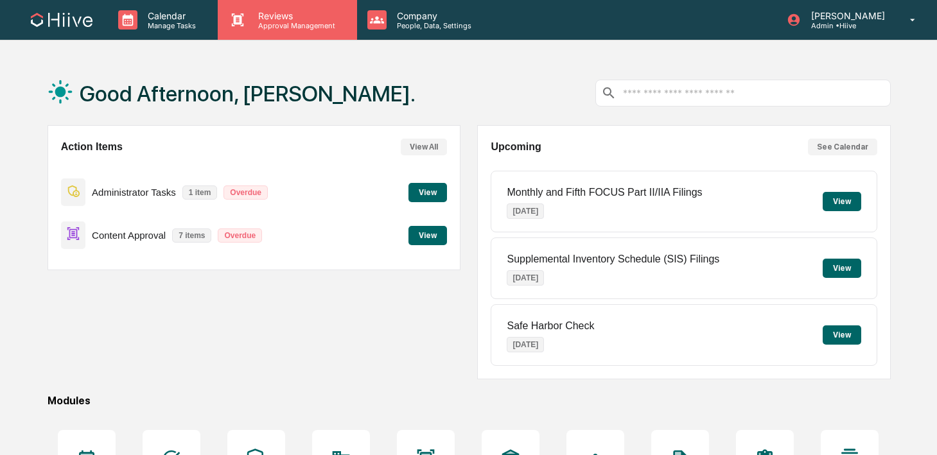
click at [266, 15] on p "Reviews" at bounding box center [295, 15] width 94 height 11
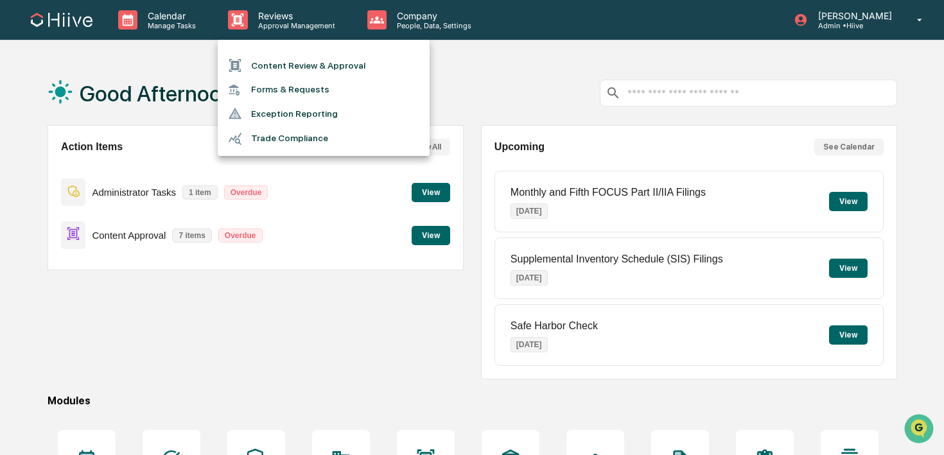
click at [261, 65] on li "Content Review & Approval" at bounding box center [324, 65] width 212 height 24
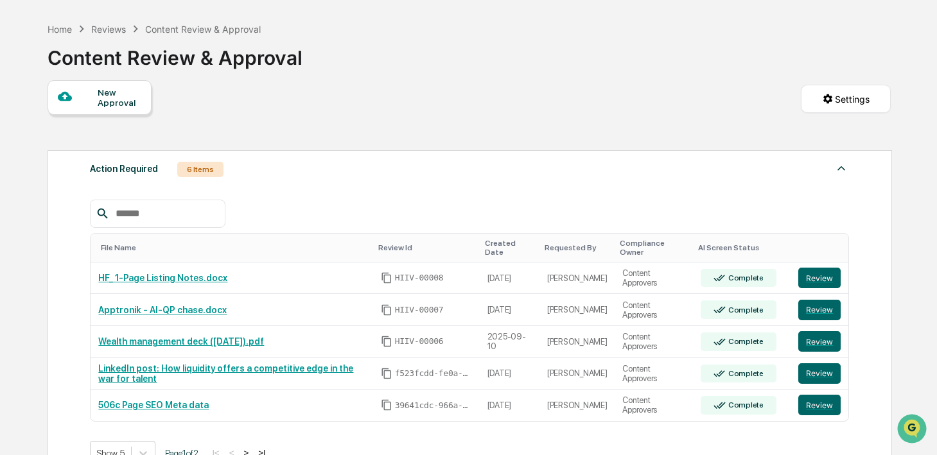
scroll to position [62, 0]
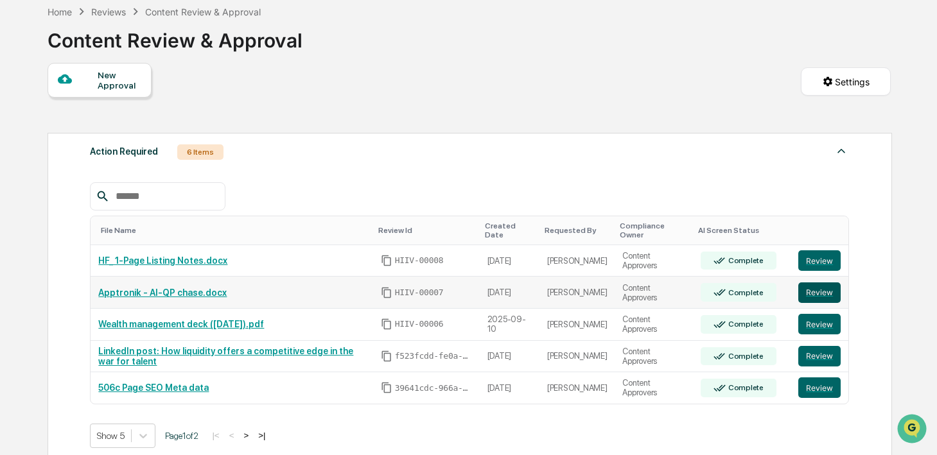
click at [819, 293] on button "Review" at bounding box center [819, 293] width 42 height 21
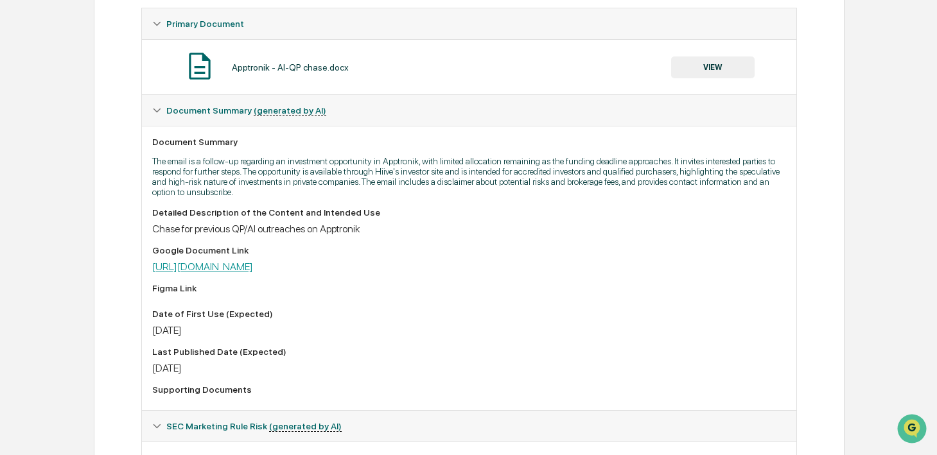
scroll to position [236, 0]
click at [253, 269] on link "[URL][DOMAIN_NAME]" at bounding box center [202, 265] width 101 height 12
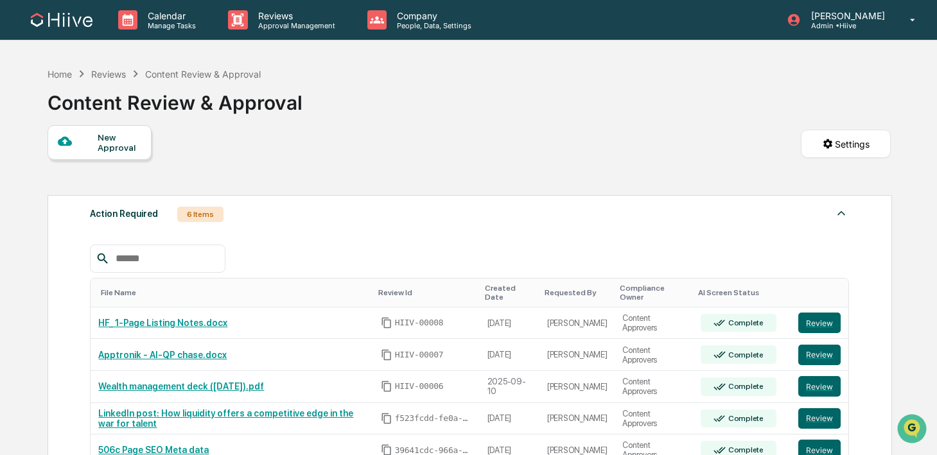
scroll to position [206, 0]
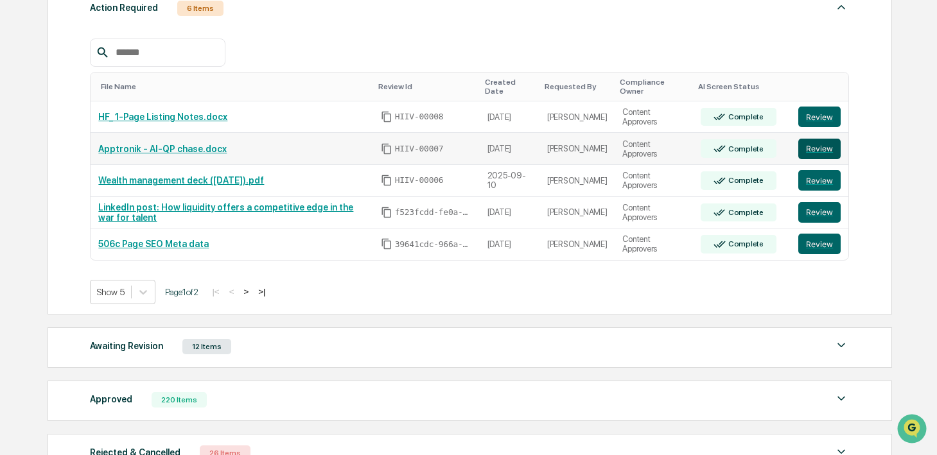
click at [814, 153] on button "Review" at bounding box center [819, 149] width 42 height 21
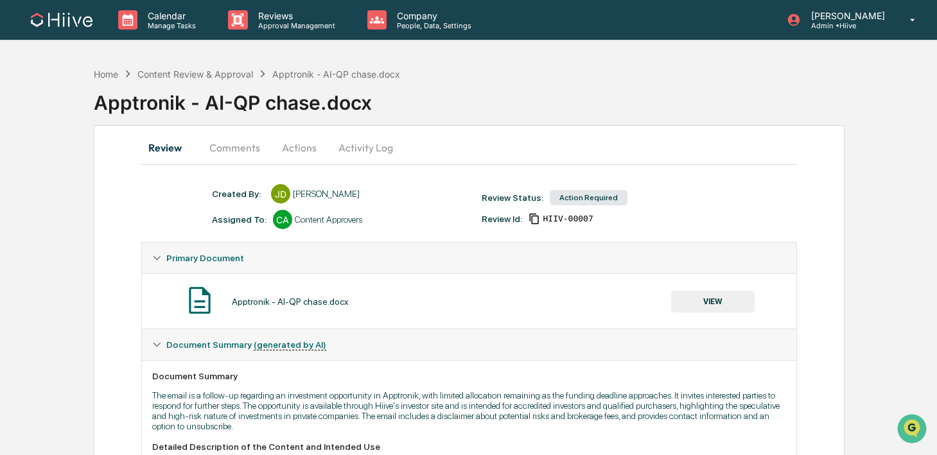
click at [684, 314] on div "Apptronik - AI-QP chase.docx VIEW" at bounding box center [469, 301] width 634 height 34
click at [682, 293] on button "VIEW" at bounding box center [712, 302] width 83 height 22
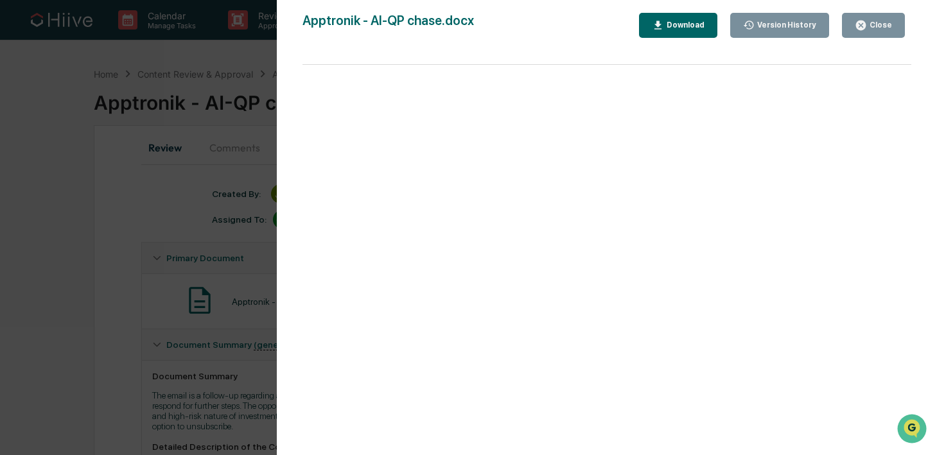
click at [193, 182] on div "Version History 09/12/2025, 08:18 PM James Dunlop 09/12/2025, 07:51 PM James Du…" at bounding box center [468, 227] width 937 height 455
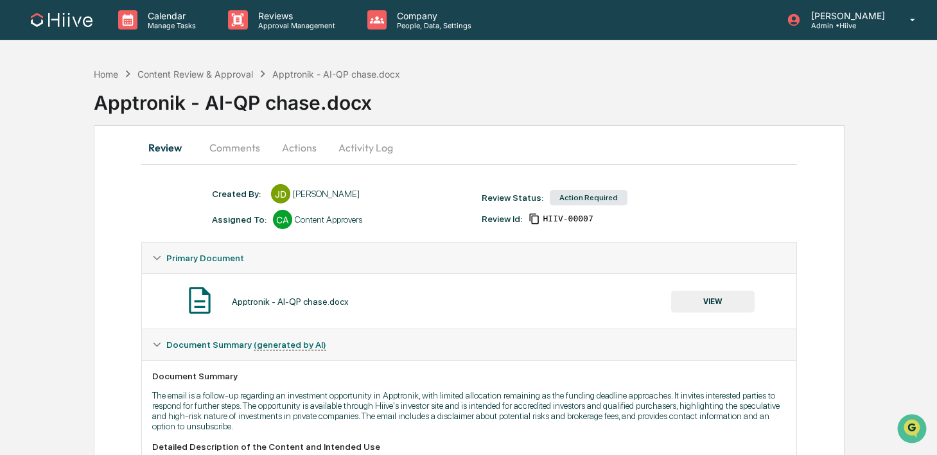
click at [236, 154] on button "Comments" at bounding box center [234, 147] width 71 height 31
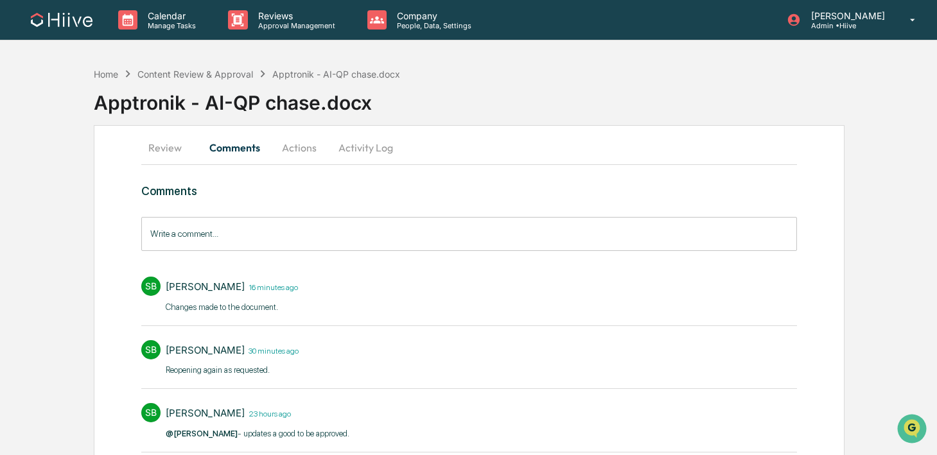
click at [543, 234] on input "Write a comment..." at bounding box center [469, 234] width 656 height 34
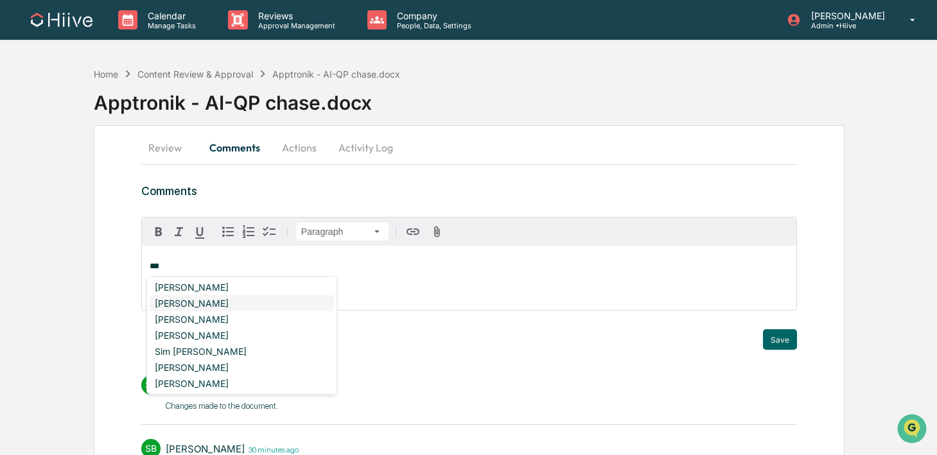
click at [208, 297] on div "Susan Woodard" at bounding box center [242, 303] width 184 height 16
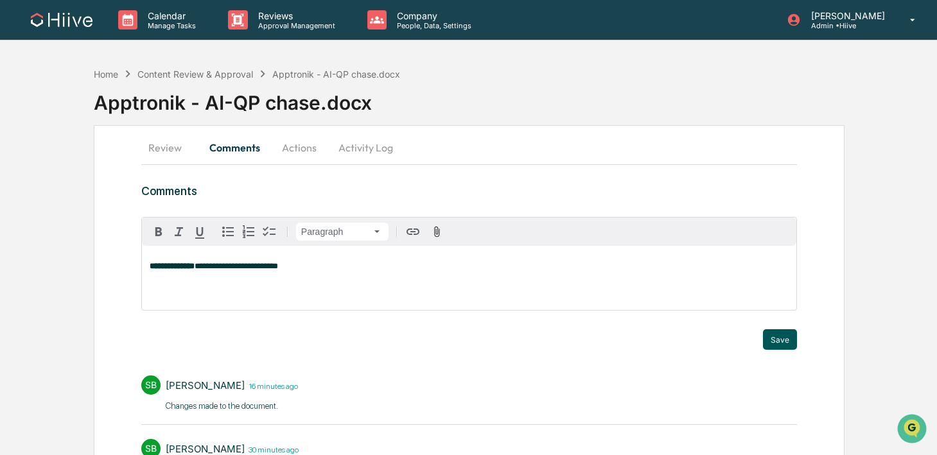
click at [780, 340] on button "Save" at bounding box center [780, 339] width 34 height 21
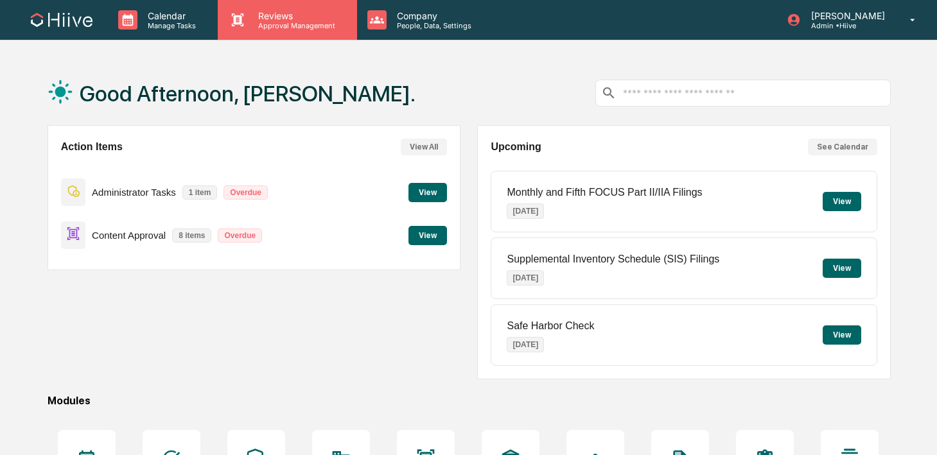
click at [273, 17] on p "Reviews" at bounding box center [295, 15] width 94 height 11
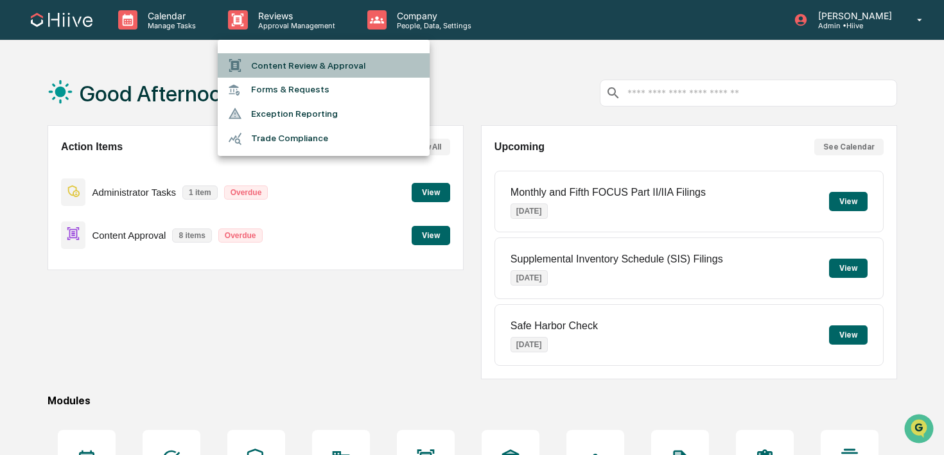
click at [292, 65] on li "Content Review & Approval" at bounding box center [324, 65] width 212 height 24
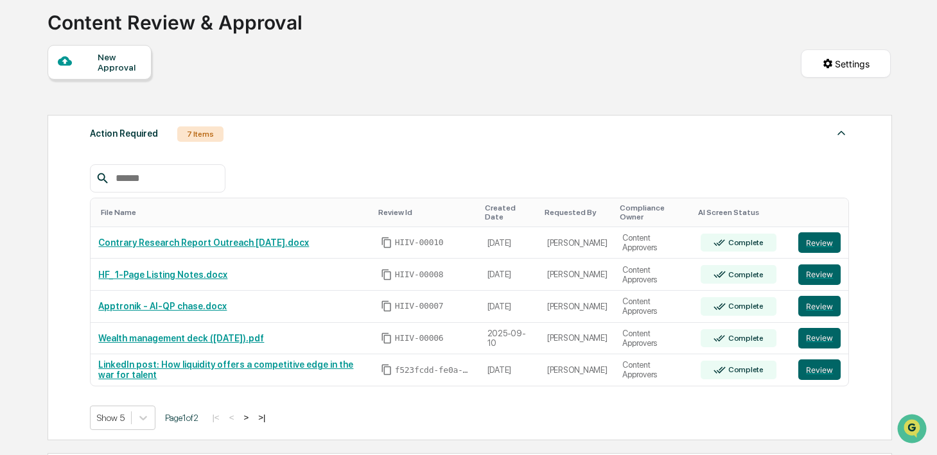
scroll to position [83, 0]
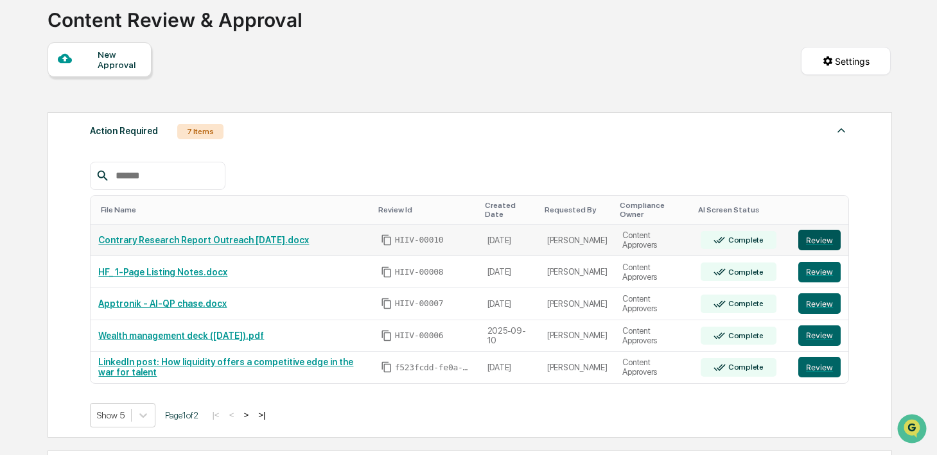
click at [817, 235] on button "Review" at bounding box center [819, 240] width 42 height 21
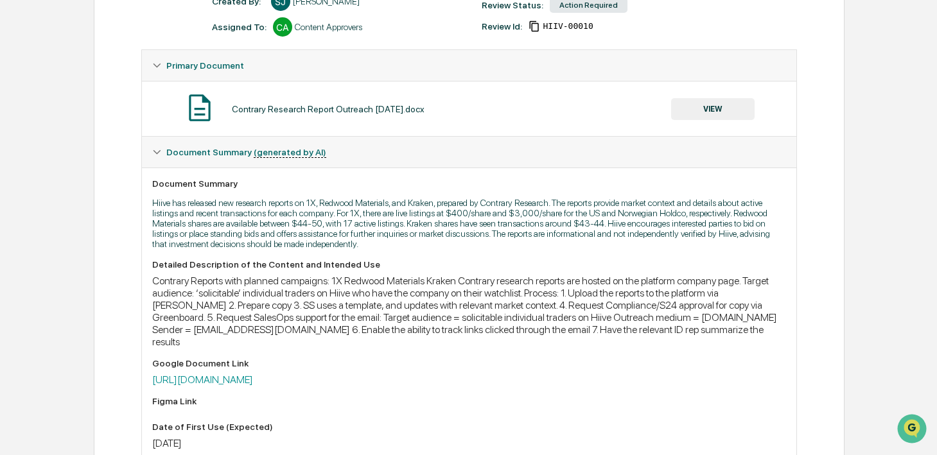
scroll to position [236, 0]
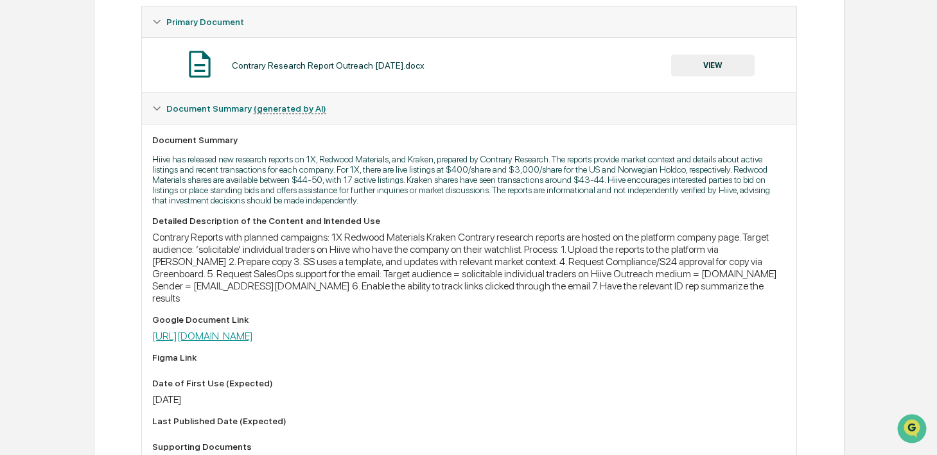
click at [253, 342] on link "[URL][DOMAIN_NAME]" at bounding box center [202, 336] width 101 height 12
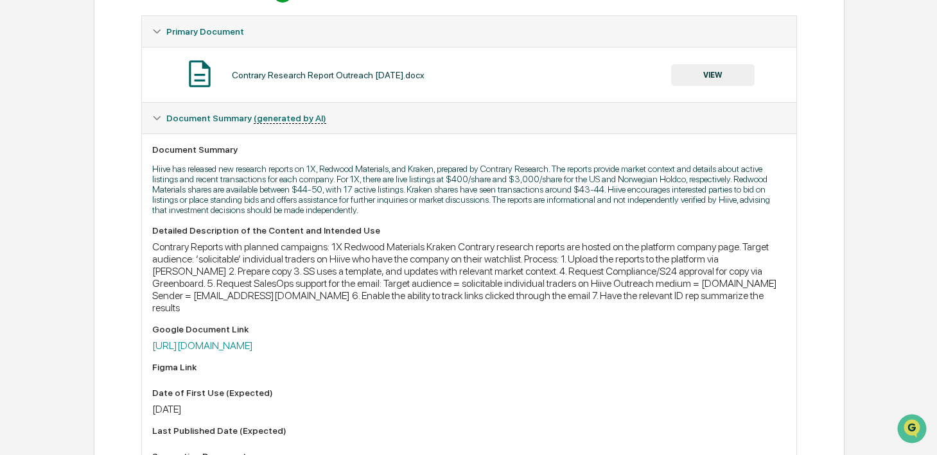
scroll to position [0, 0]
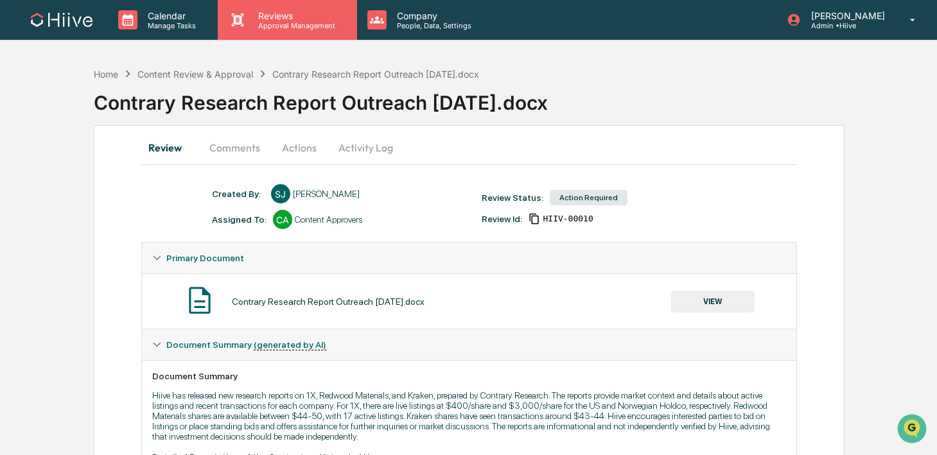
click at [251, 28] on p "Approval Management" at bounding box center [295, 25] width 94 height 9
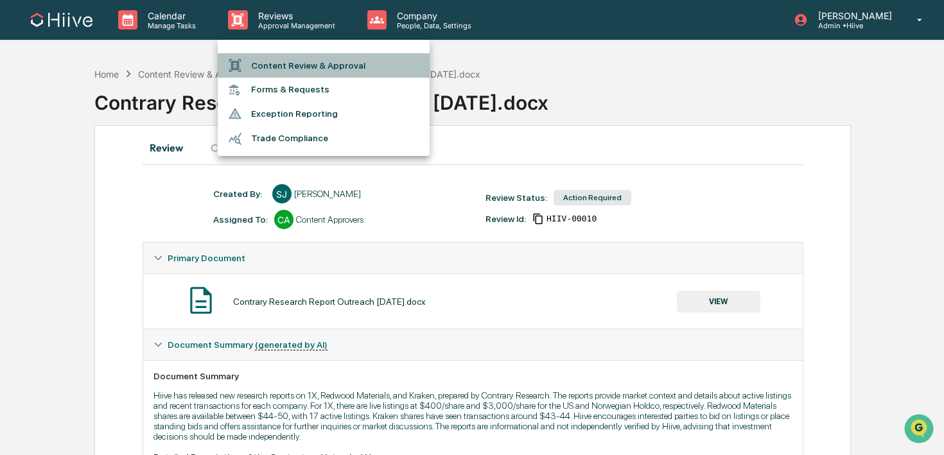
click at [279, 62] on li "Content Review & Approval" at bounding box center [324, 65] width 212 height 24
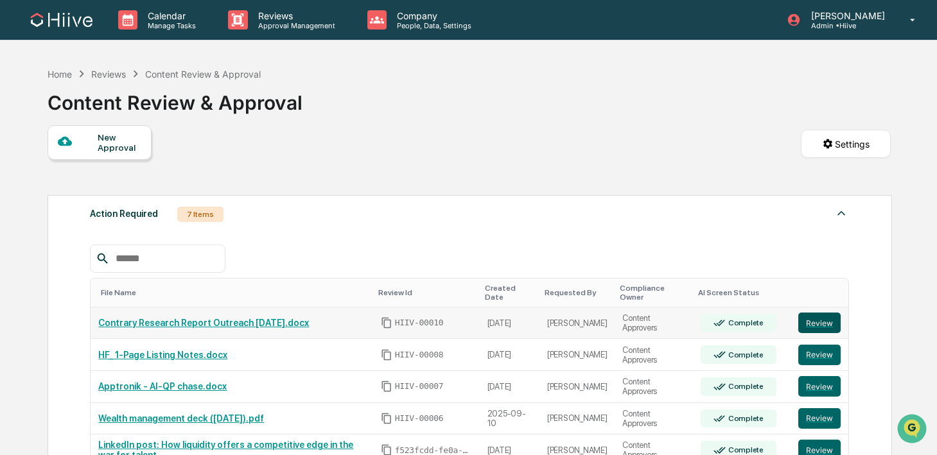
click at [810, 320] on button "Review" at bounding box center [819, 323] width 42 height 21
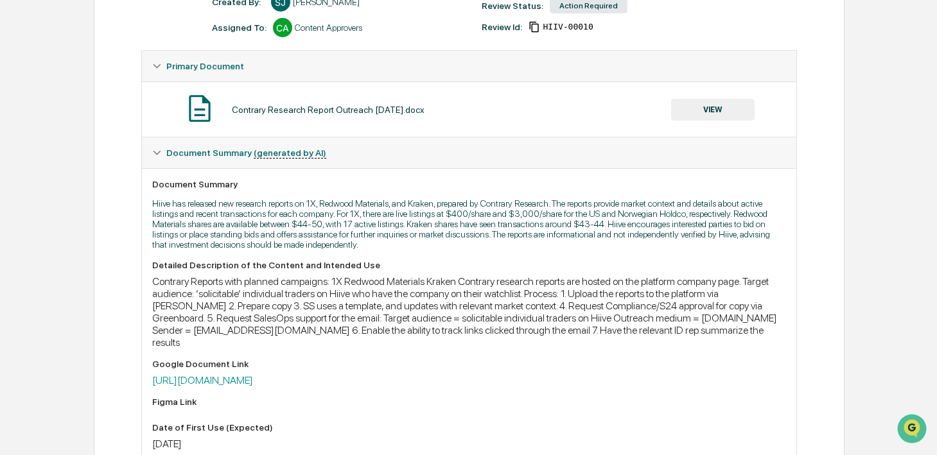
scroll to position [195, 0]
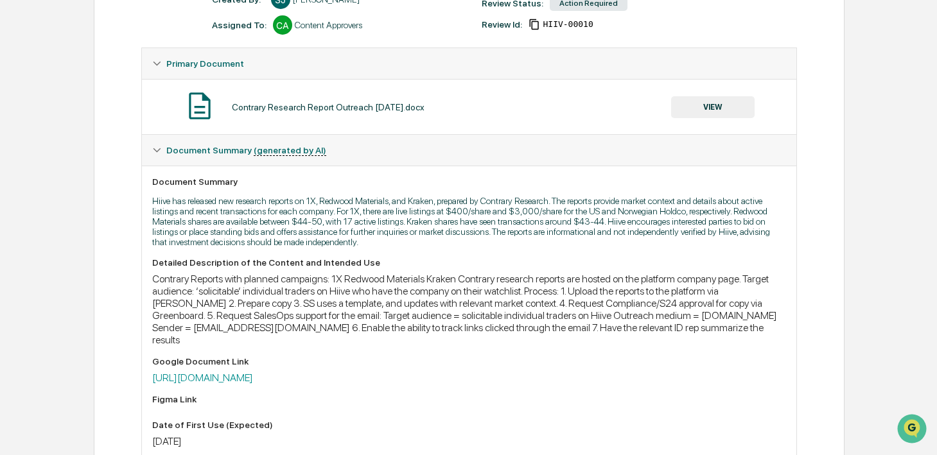
click at [371, 390] on div "Detailed Description of the Content and Intended Use Contrary Reports with plan…" at bounding box center [469, 377] width 634 height 241
click at [371, 386] on div "Detailed Description of the Content and Intended Use Contrary Reports with plan…" at bounding box center [469, 377] width 634 height 241
click at [253, 379] on link "[URL][DOMAIN_NAME]" at bounding box center [202, 378] width 101 height 12
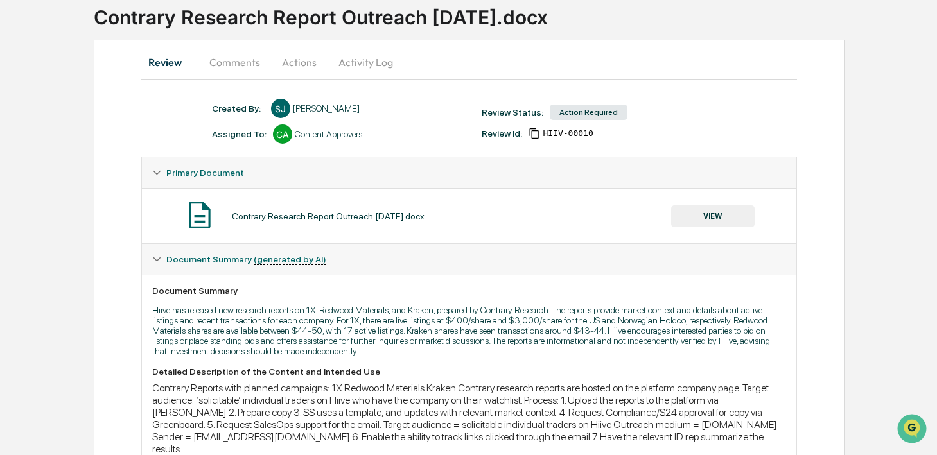
scroll to position [0, 0]
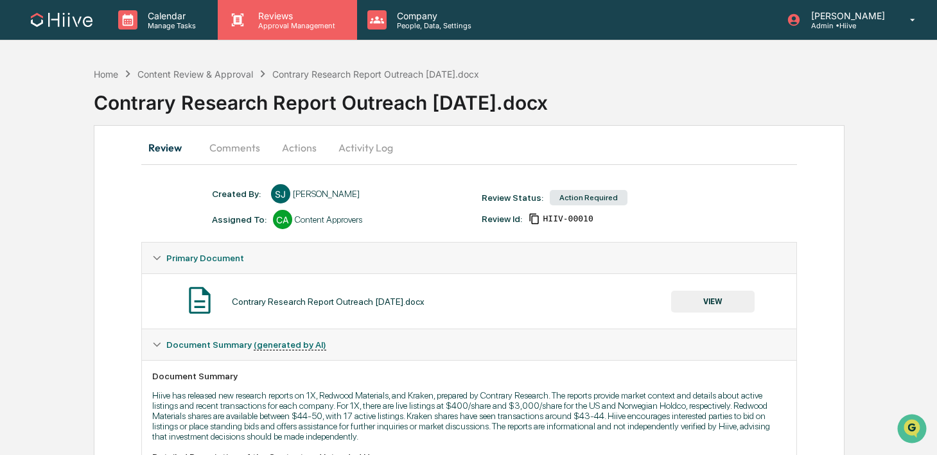
click at [248, 25] on p "Approval Management" at bounding box center [295, 25] width 94 height 9
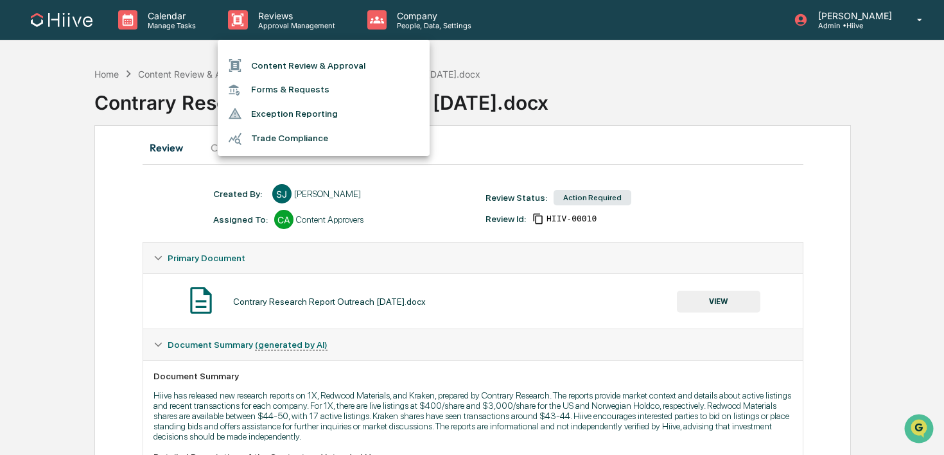
click at [252, 66] on li "Content Review & Approval" at bounding box center [324, 65] width 212 height 24
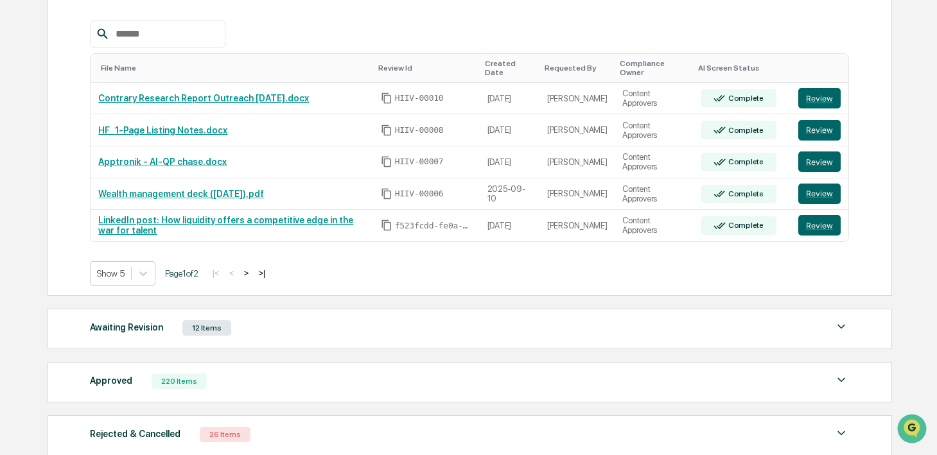
scroll to position [154, 0]
